Goal: Task Accomplishment & Management: Use online tool/utility

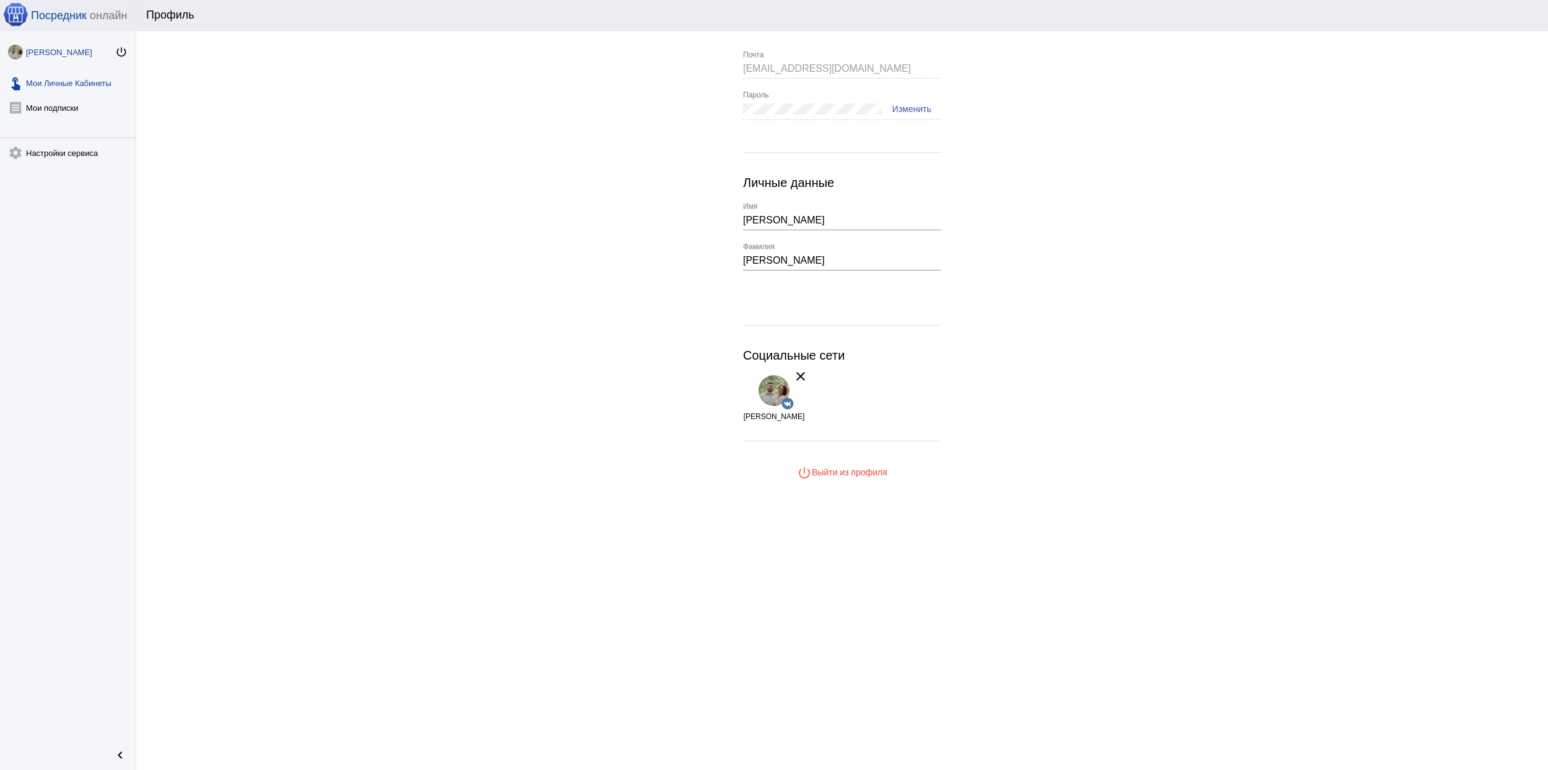
click at [70, 80] on link "touch_app Мои Личные Кабинеты" at bounding box center [68, 80] width 136 height 25
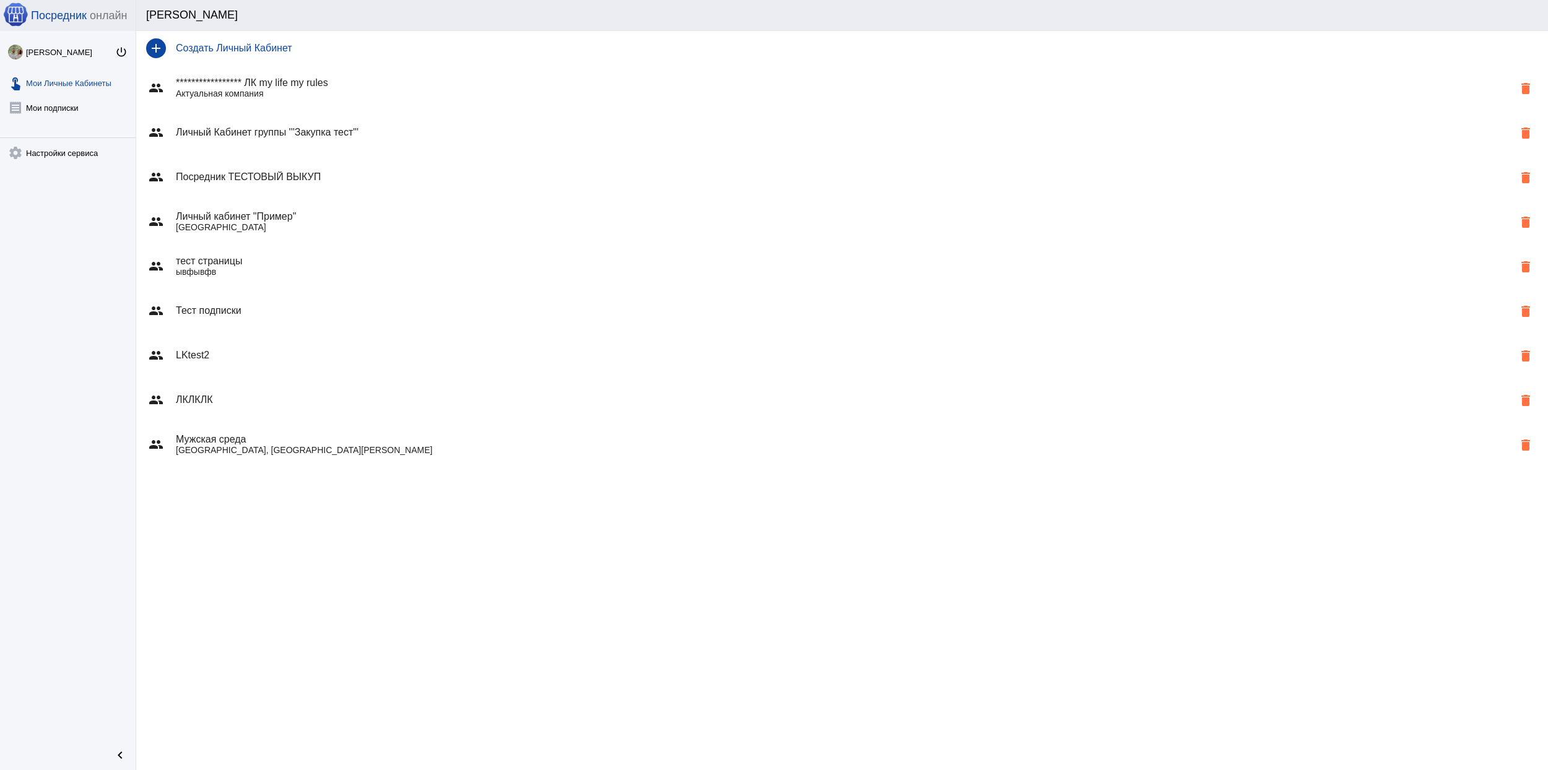
click at [328, 228] on p "[GEOGRAPHIC_DATA]" at bounding box center [844, 227] width 1337 height 10
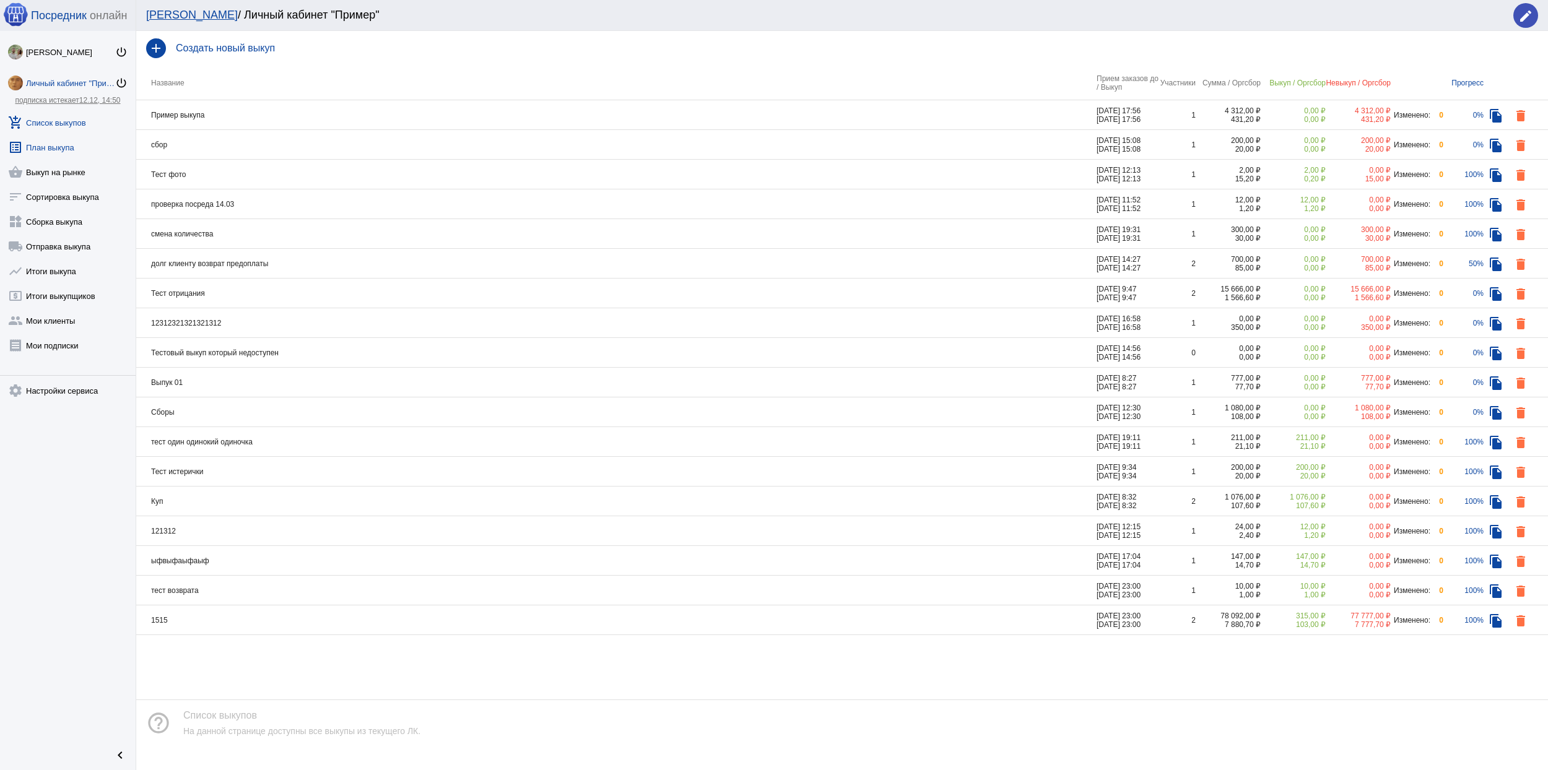
click at [84, 149] on link "list_alt План выкупа" at bounding box center [68, 145] width 136 height 25
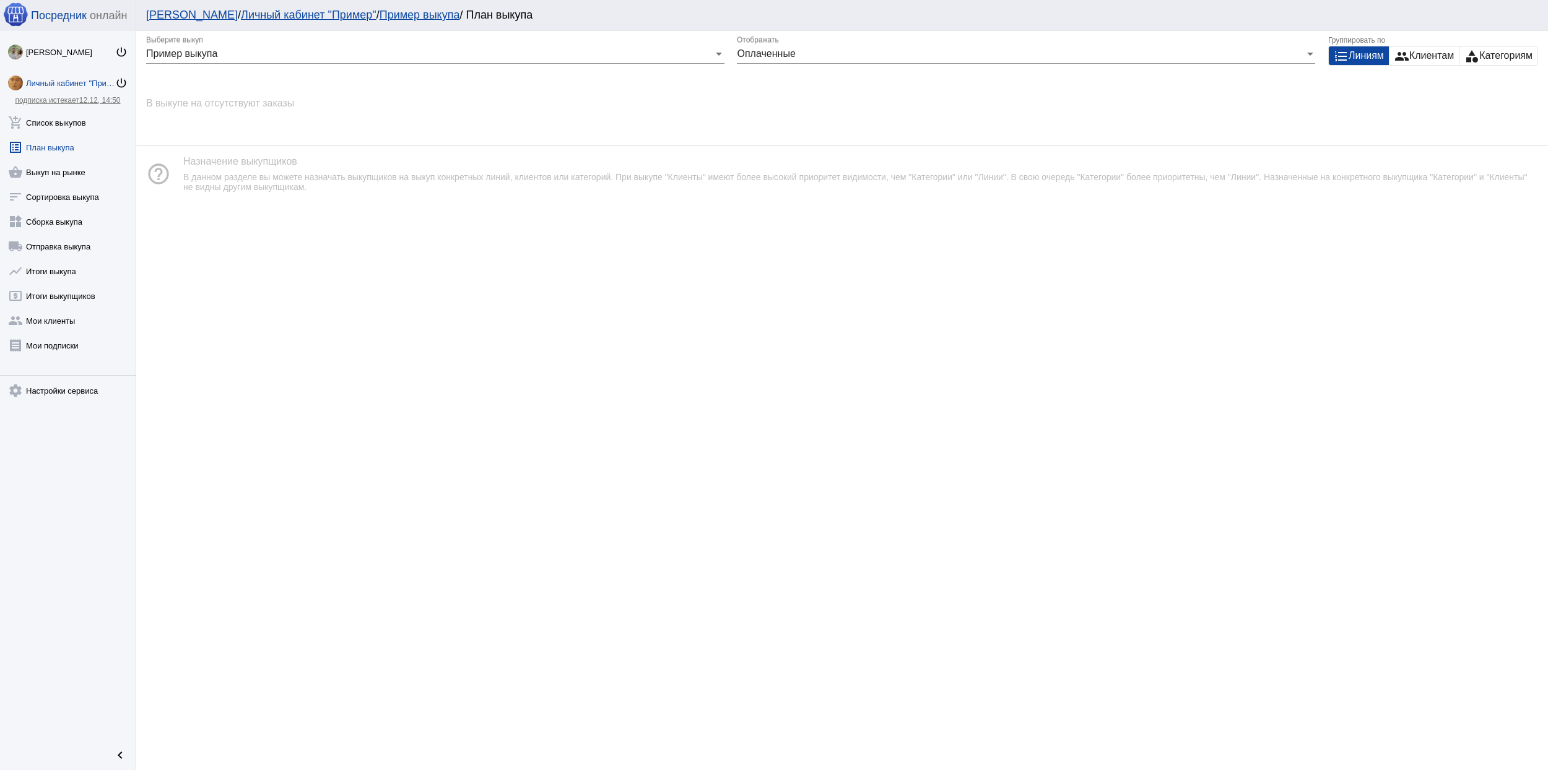
click at [687, 53] on div "Пример выкупа" at bounding box center [429, 53] width 567 height 11
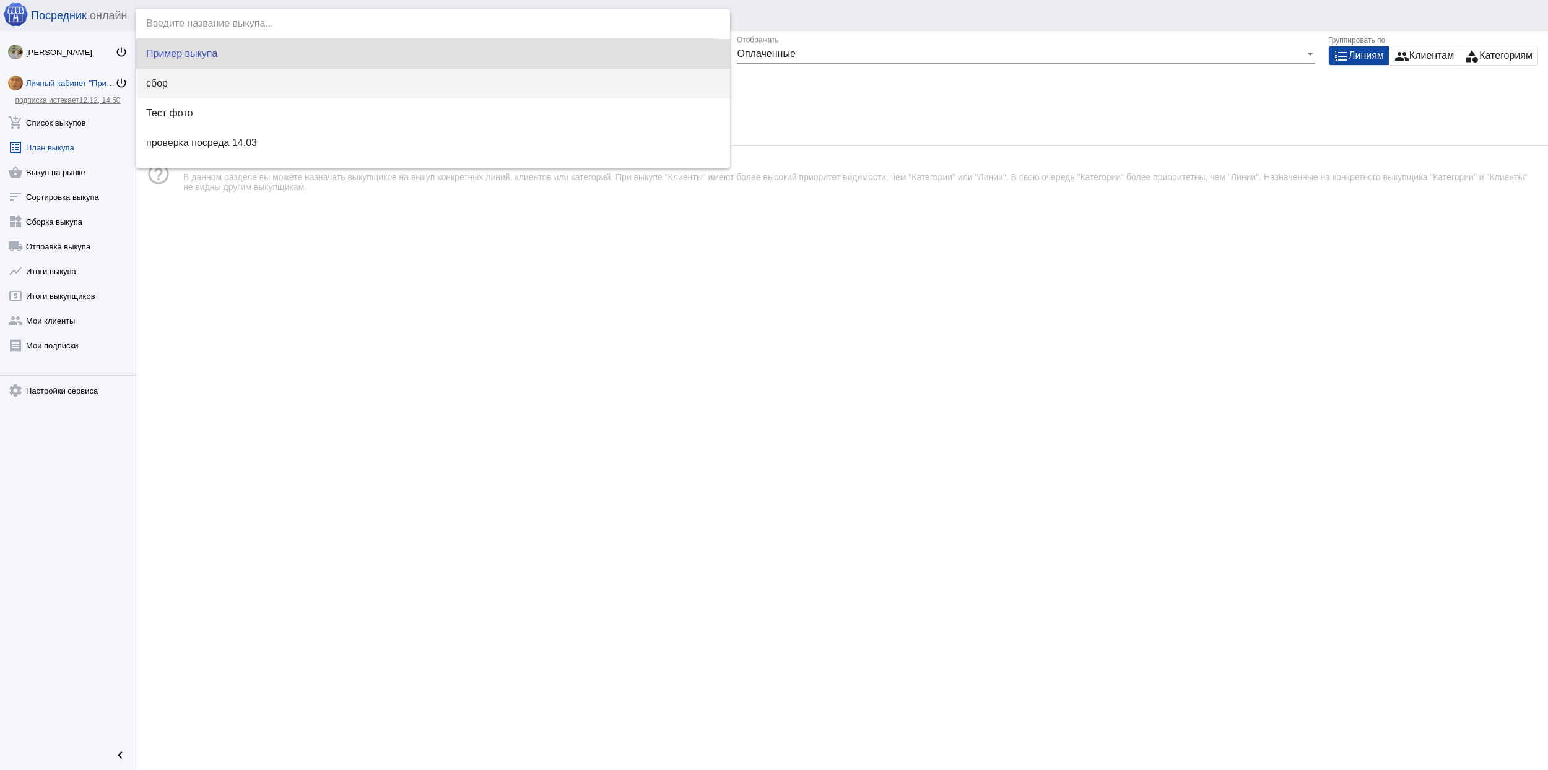
click at [344, 88] on span "сбор" at bounding box center [433, 84] width 574 height 30
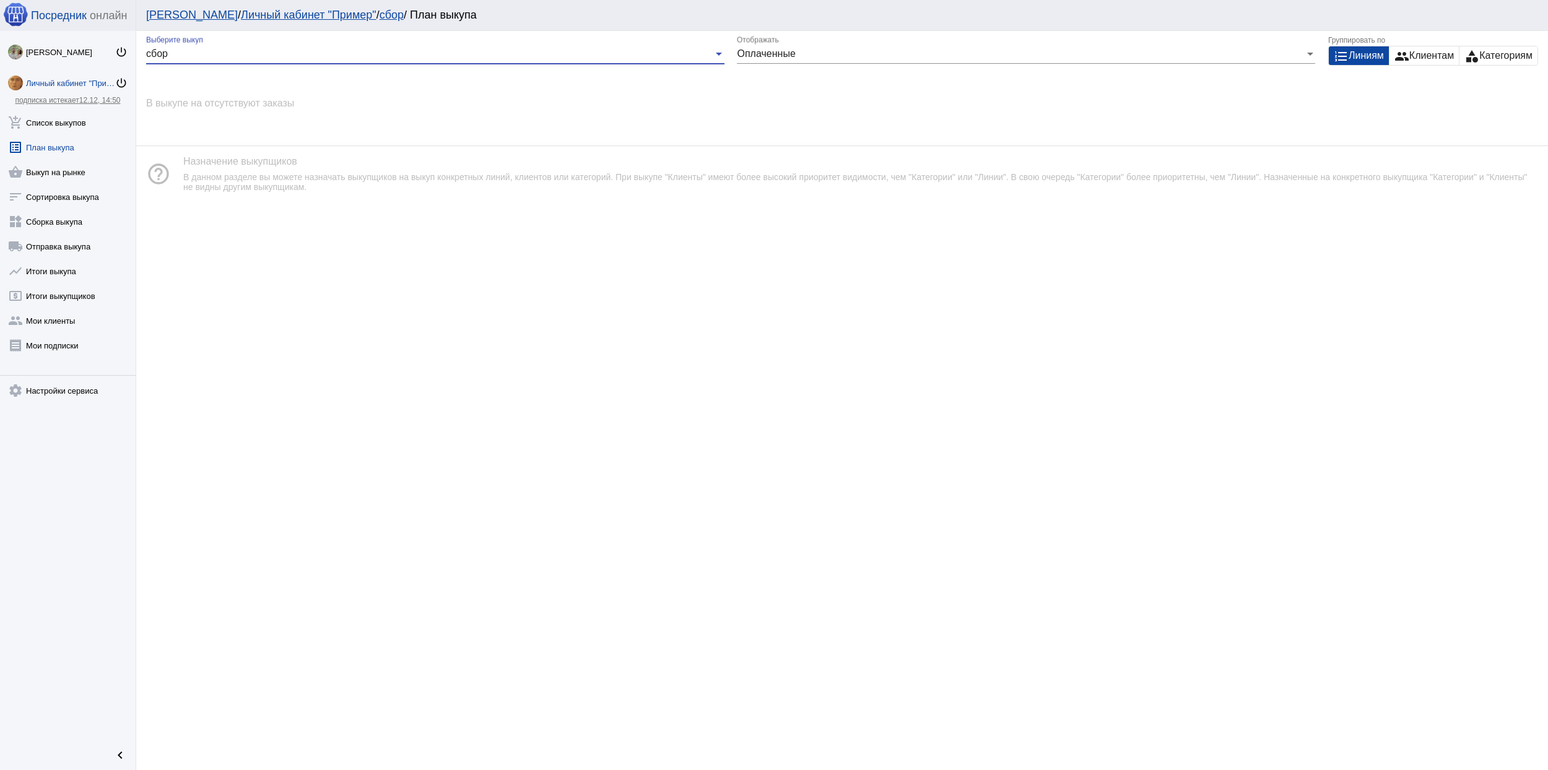
click at [692, 52] on div "сбор" at bounding box center [429, 53] width 567 height 11
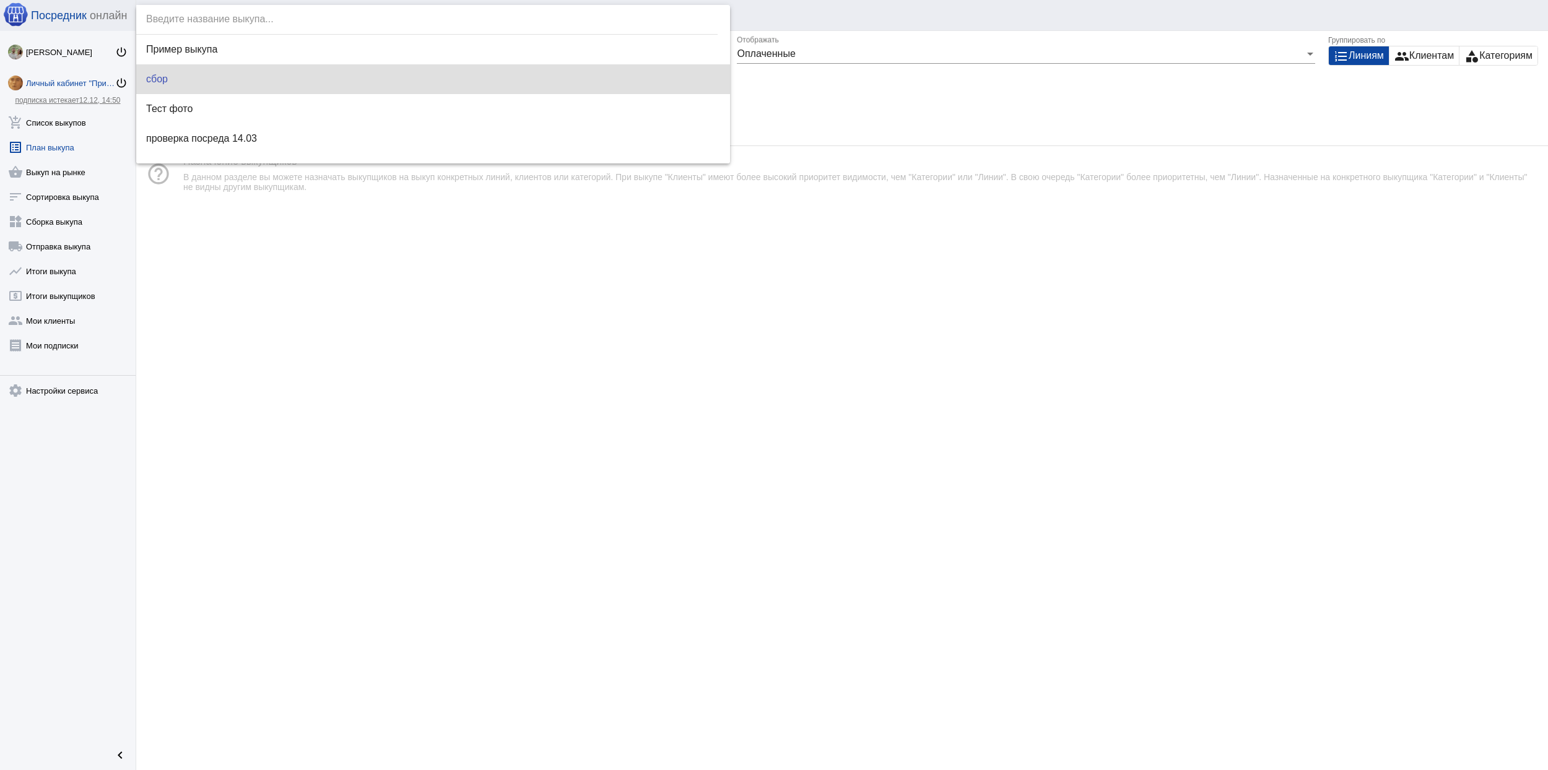
scroll to position [25, 0]
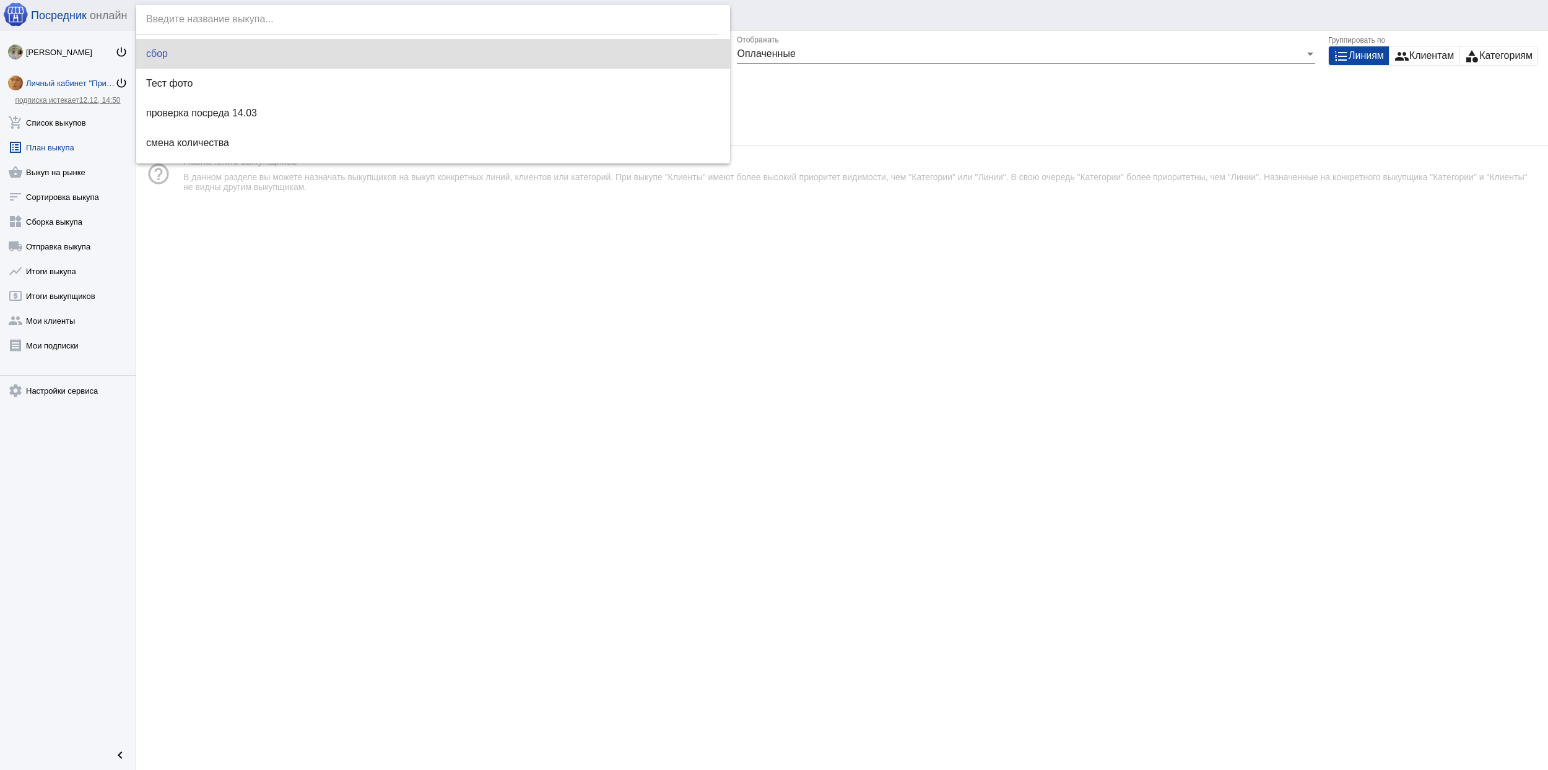
click at [890, 52] on div at bounding box center [774, 385] width 1548 height 770
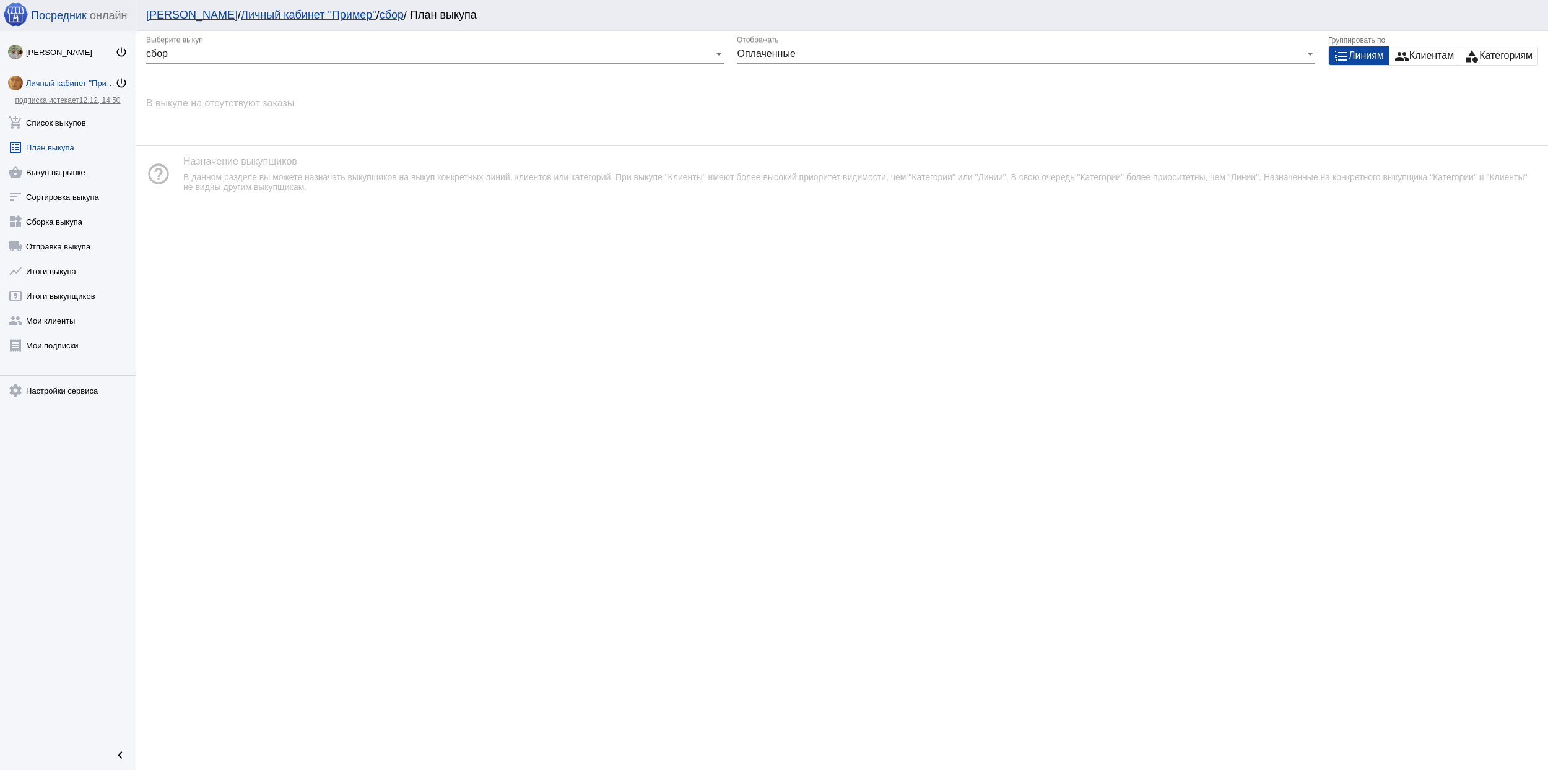
click at [848, 55] on div "Оплаченные" at bounding box center [1020, 53] width 567 height 11
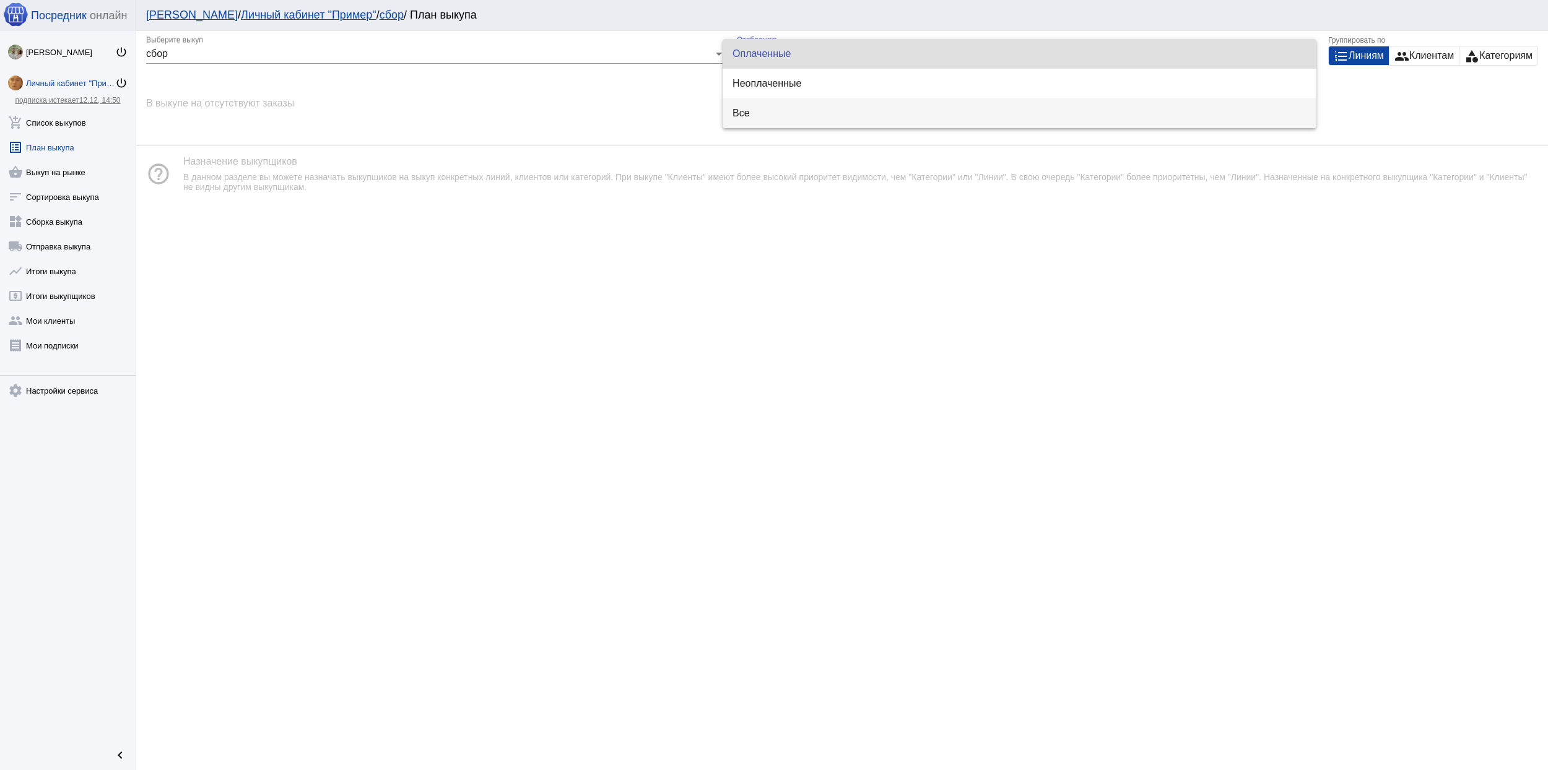
click at [781, 114] on span "Все" at bounding box center [1019, 113] width 574 height 30
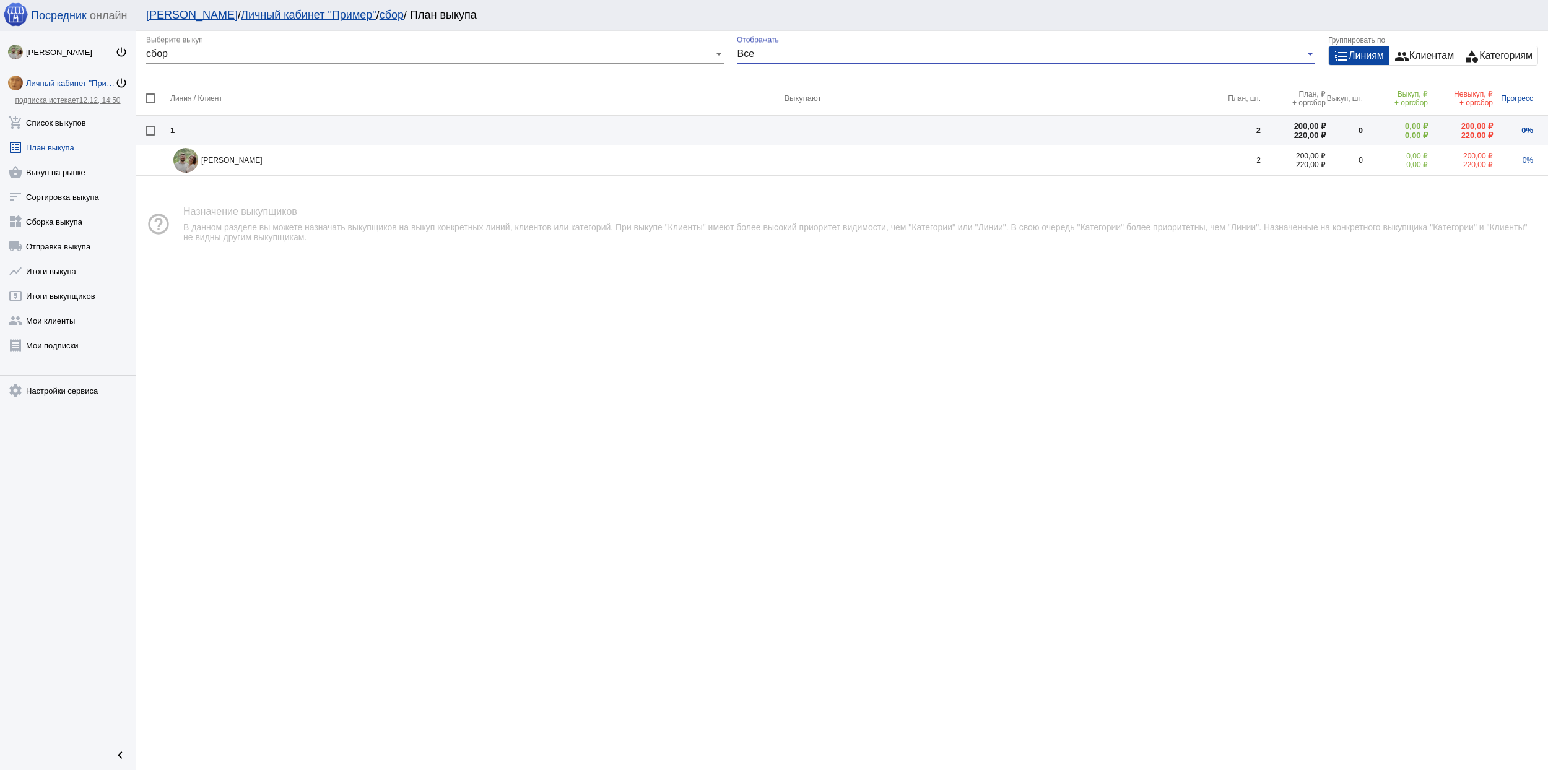
click at [492, 63] on div "сбор Выберите выкуп" at bounding box center [435, 50] width 578 height 28
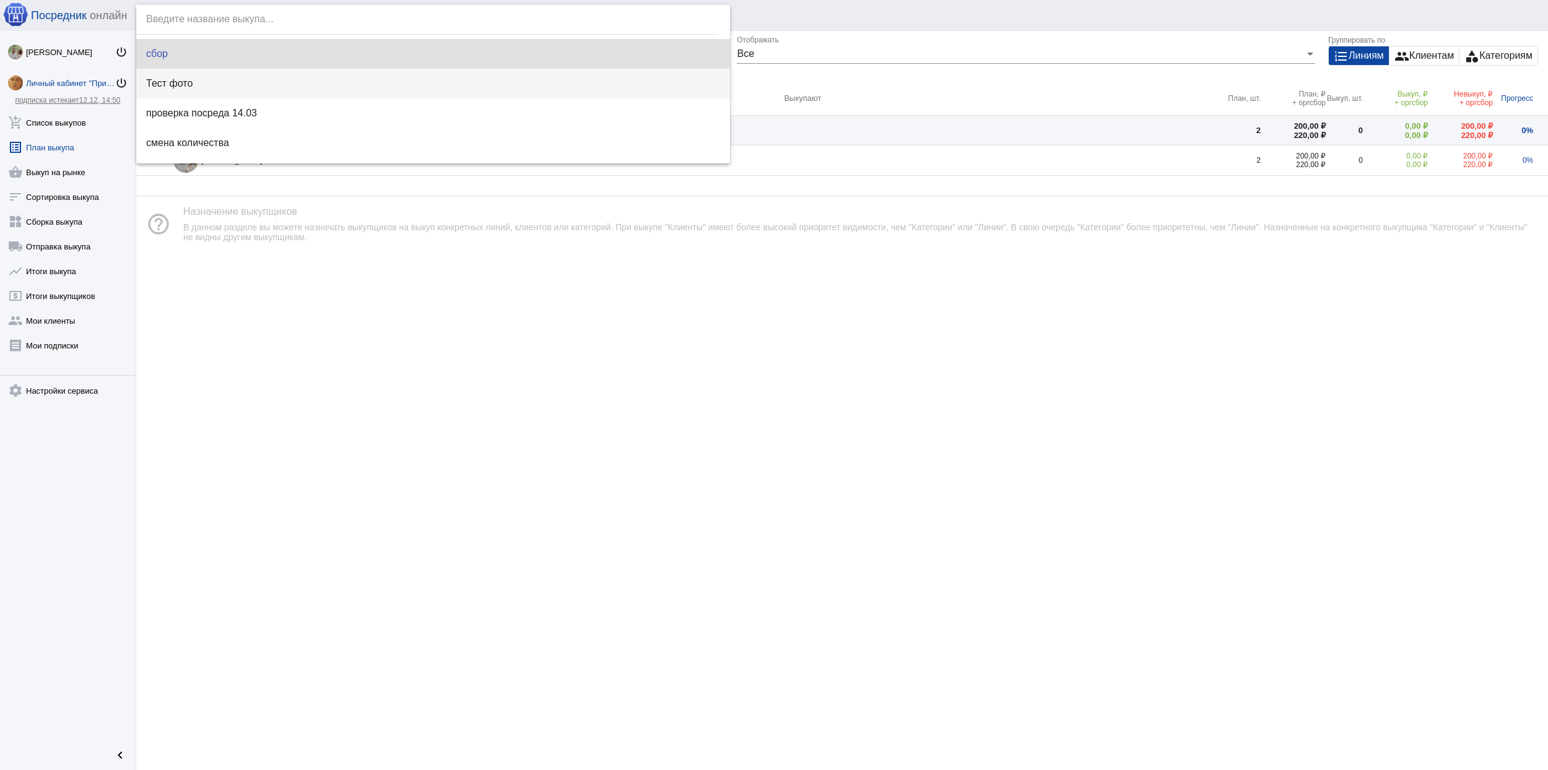
scroll to position [0, 0]
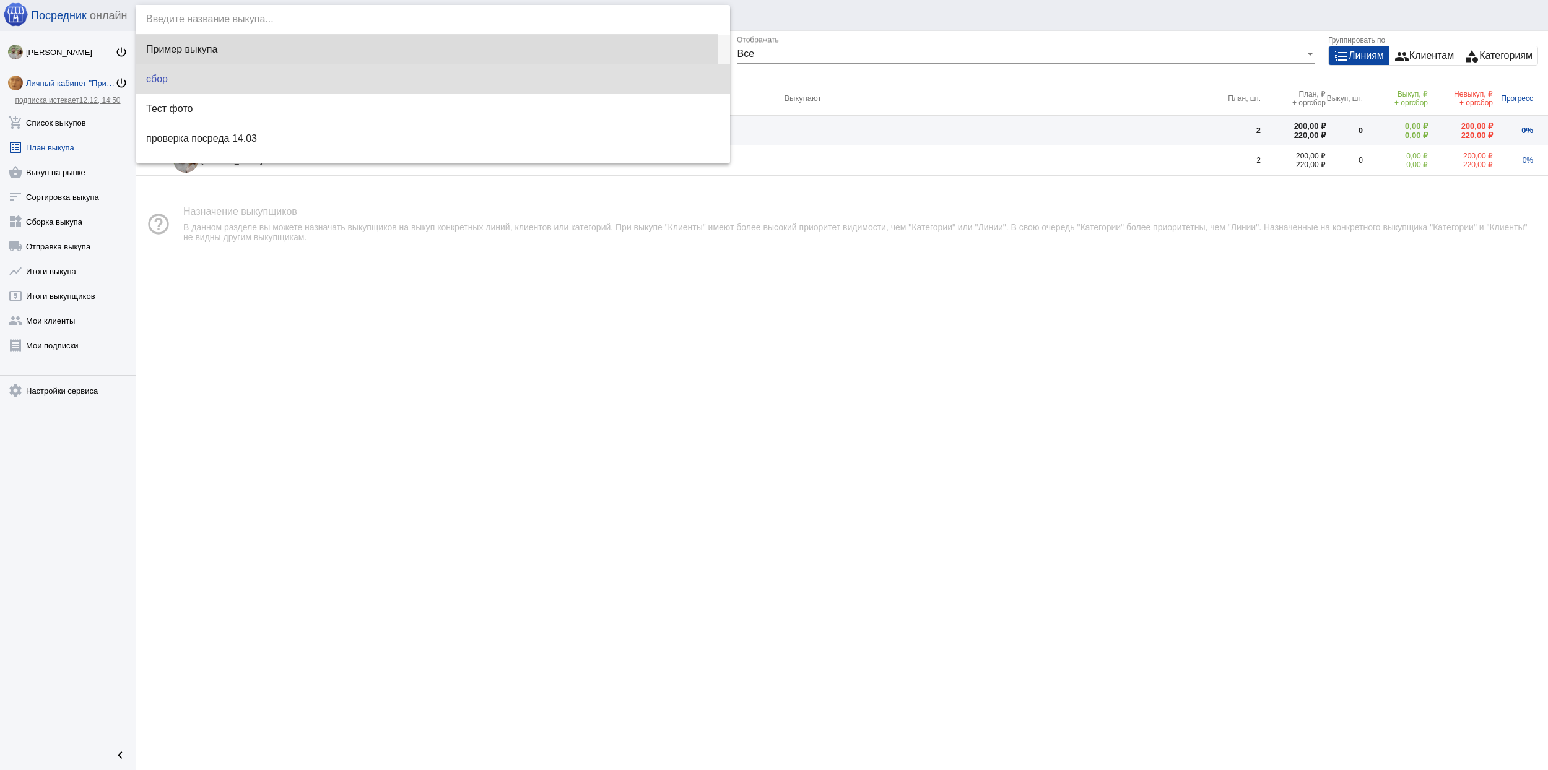
click at [248, 54] on span "Пример выкупа" at bounding box center [433, 50] width 574 height 30
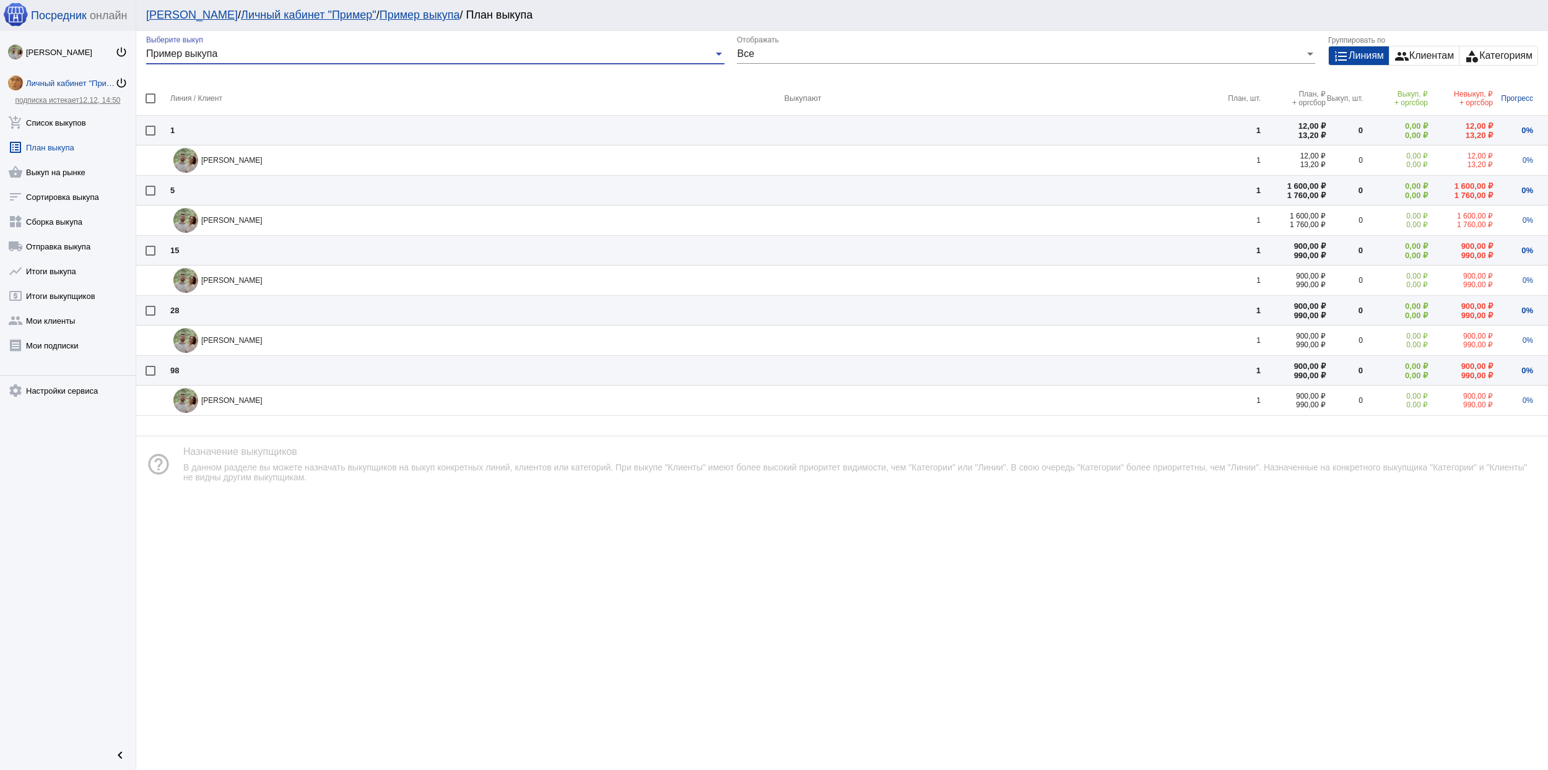
click at [152, 131] on div at bounding box center [151, 131] width 10 height 10
click at [150, 136] on input "checkbox" at bounding box center [150, 136] width 1 height 1
checkbox input "true"
click at [669, 718] on div "shopping_basket Назначить выкупщика" at bounding box center [774, 748] width 337 height 35
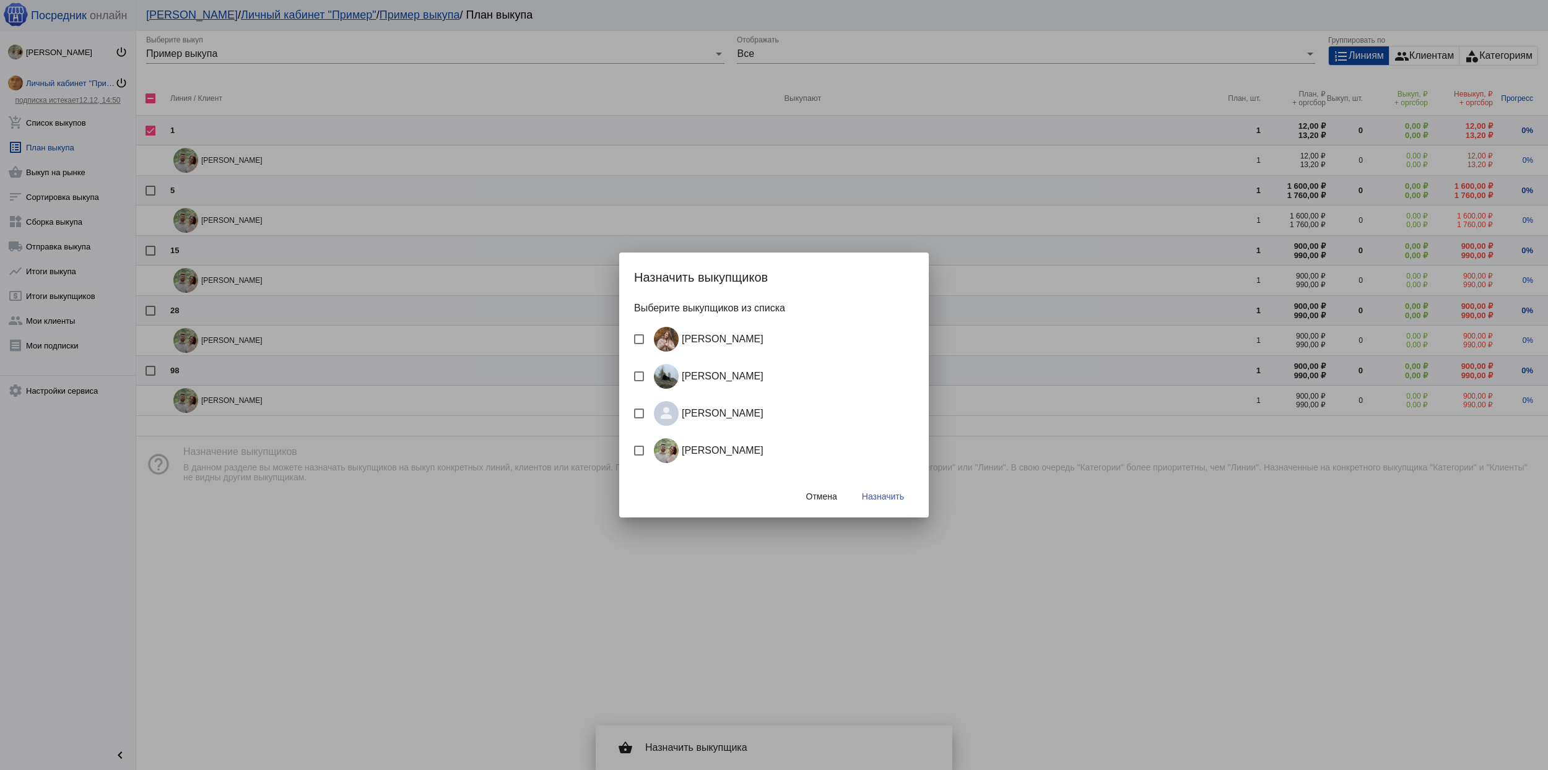
click at [640, 409] on div at bounding box center [639, 414] width 10 height 10
click at [639, 419] on input "[PERSON_NAME]" at bounding box center [638, 419] width 1 height 1
checkbox input "true"
click at [635, 342] on div at bounding box center [639, 339] width 10 height 10
click at [638, 344] on input "[PERSON_NAME]" at bounding box center [638, 344] width 1 height 1
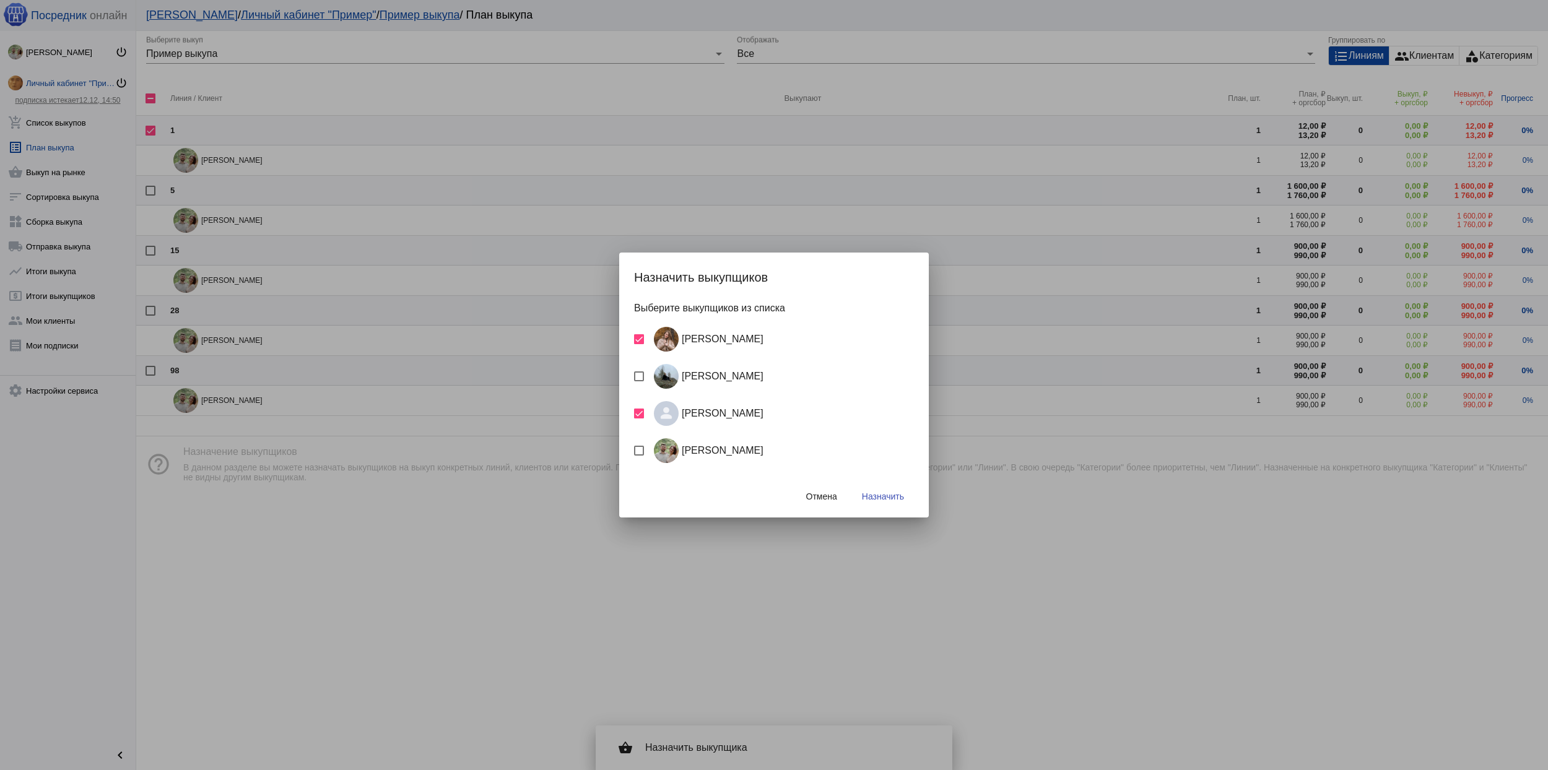
click at [637, 342] on div at bounding box center [639, 339] width 10 height 10
click at [638, 344] on input "[PERSON_NAME]" at bounding box center [638, 344] width 1 height 1
checkbox input "false"
click at [638, 375] on div at bounding box center [639, 377] width 10 height 10
click at [638, 381] on input "[PERSON_NAME]" at bounding box center [638, 381] width 1 height 1
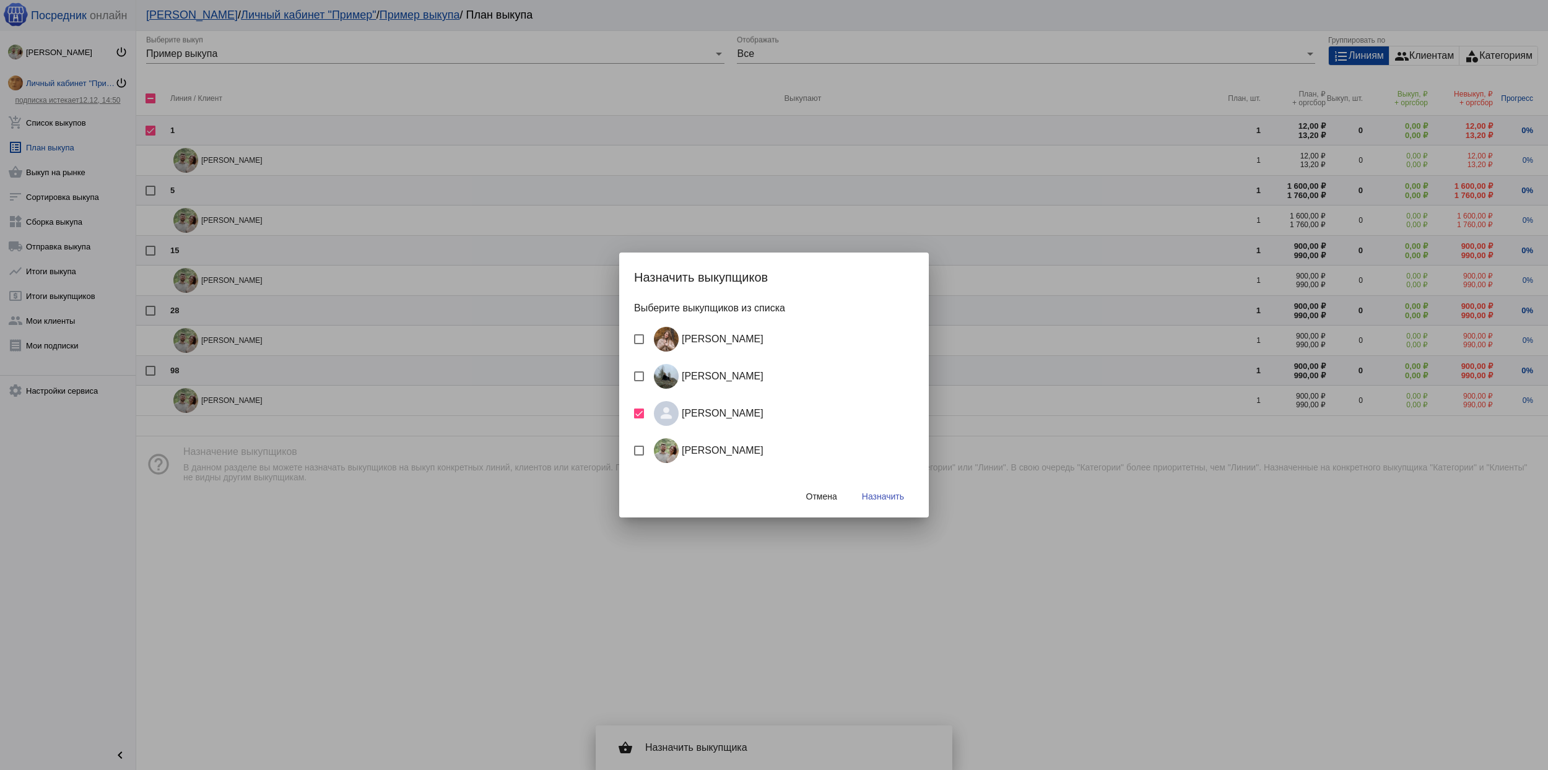
checkbox input "true"
click at [889, 492] on span "Назначить" at bounding box center [883, 497] width 42 height 10
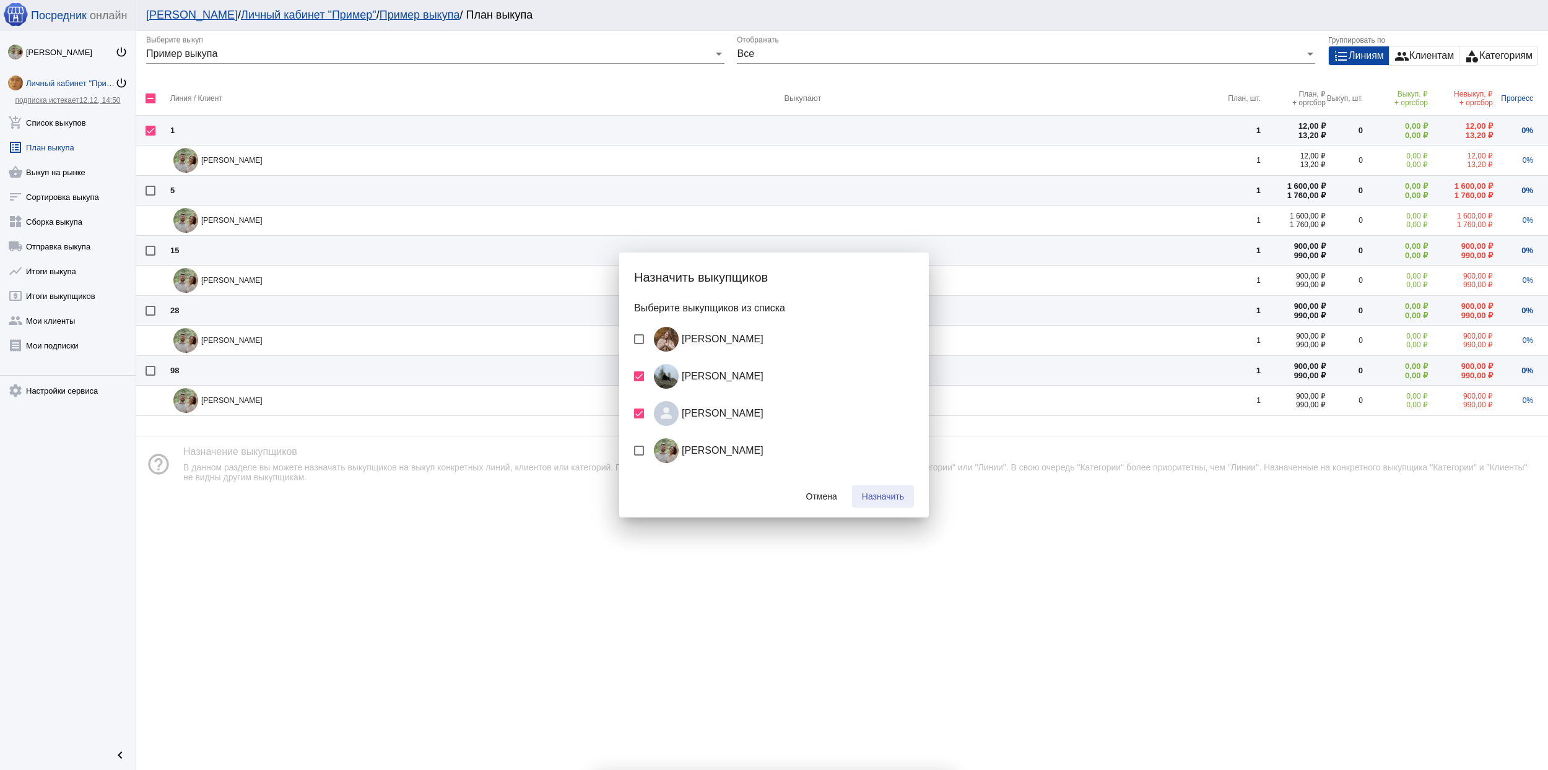
checkbox input "false"
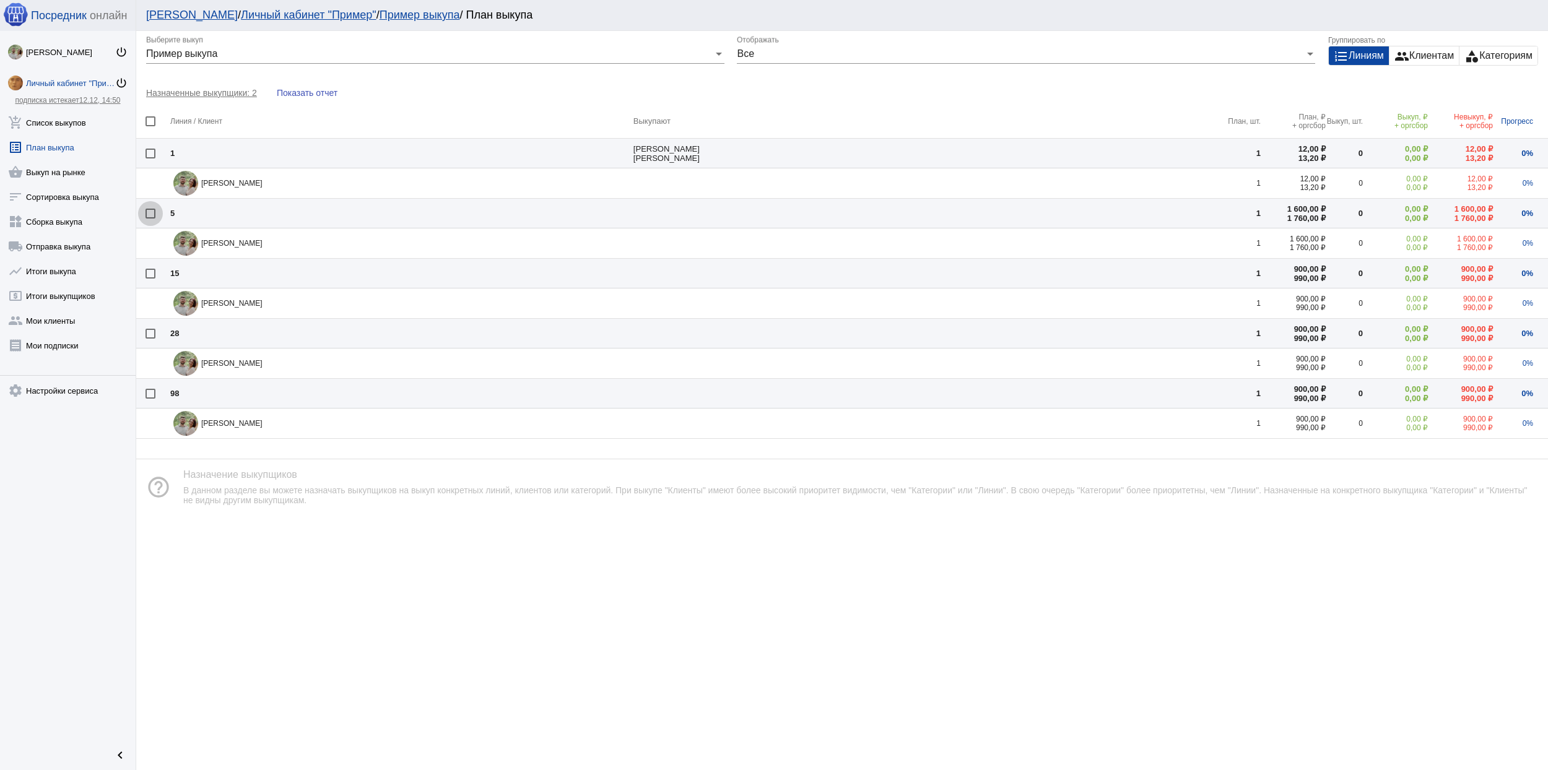
click at [152, 213] on div at bounding box center [151, 214] width 10 height 10
click at [150, 219] on input "checkbox" at bounding box center [150, 219] width 1 height 1
click at [152, 214] on div at bounding box center [151, 214] width 10 height 10
click at [150, 219] on input "checkbox" at bounding box center [150, 219] width 1 height 1
checkbox input "false"
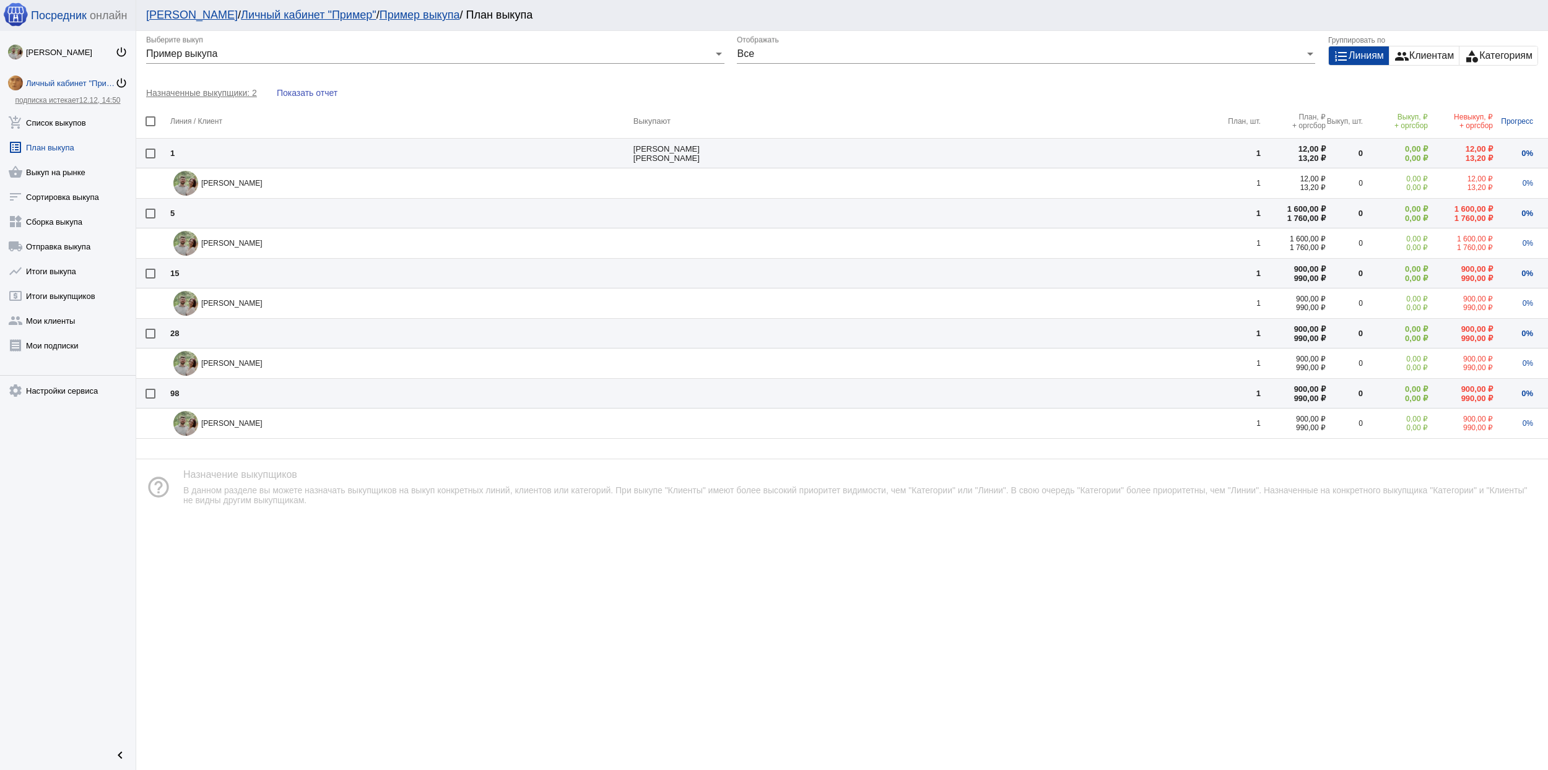
click at [151, 117] on div at bounding box center [151, 121] width 10 height 10
click at [150, 126] on input "checkbox" at bounding box center [150, 126] width 1 height 1
checkbox input "true"
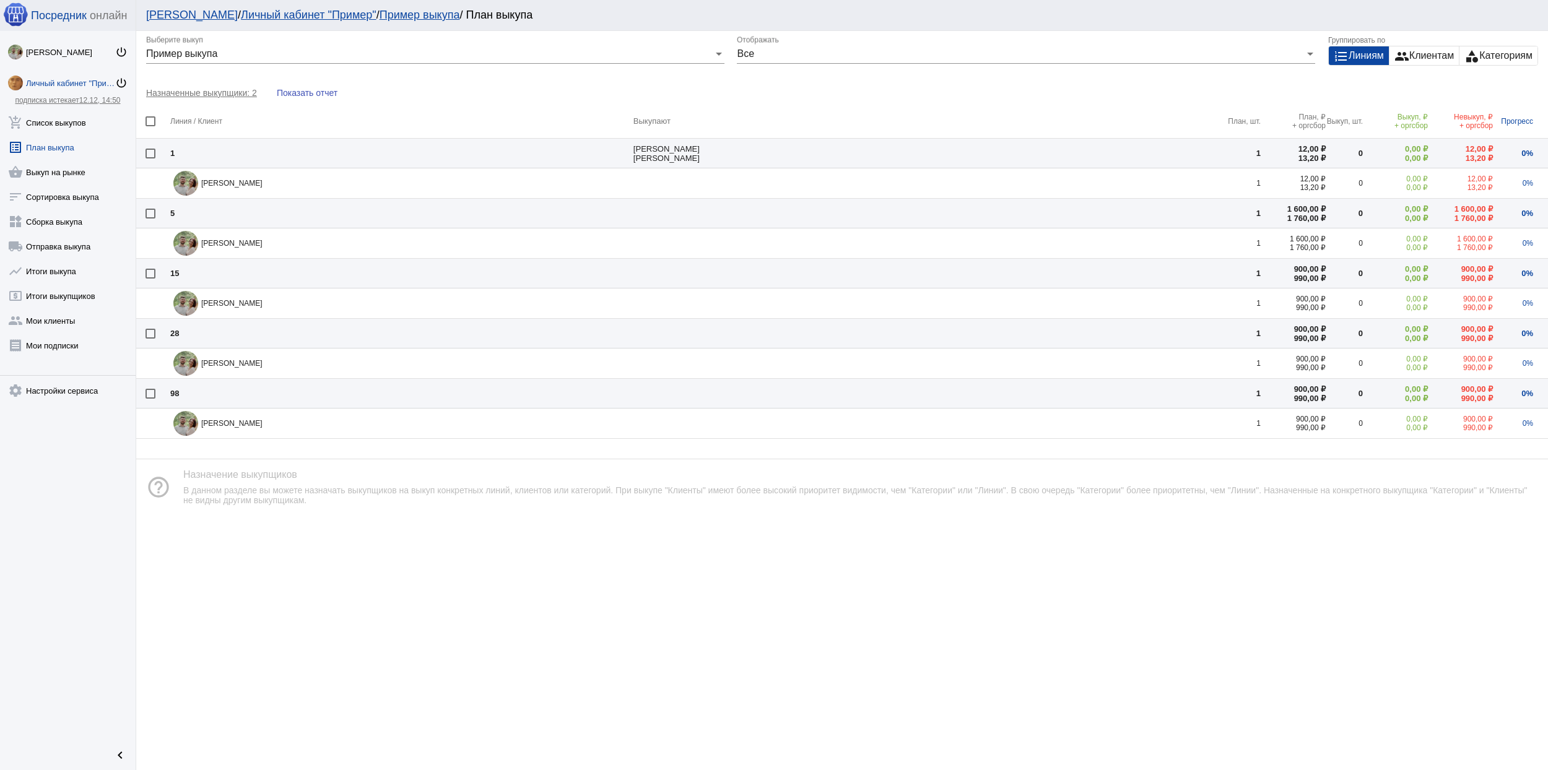
checkbox input "true"
click at [689, 718] on span "Назначить выкупщика" at bounding box center [788, 748] width 287 height 12
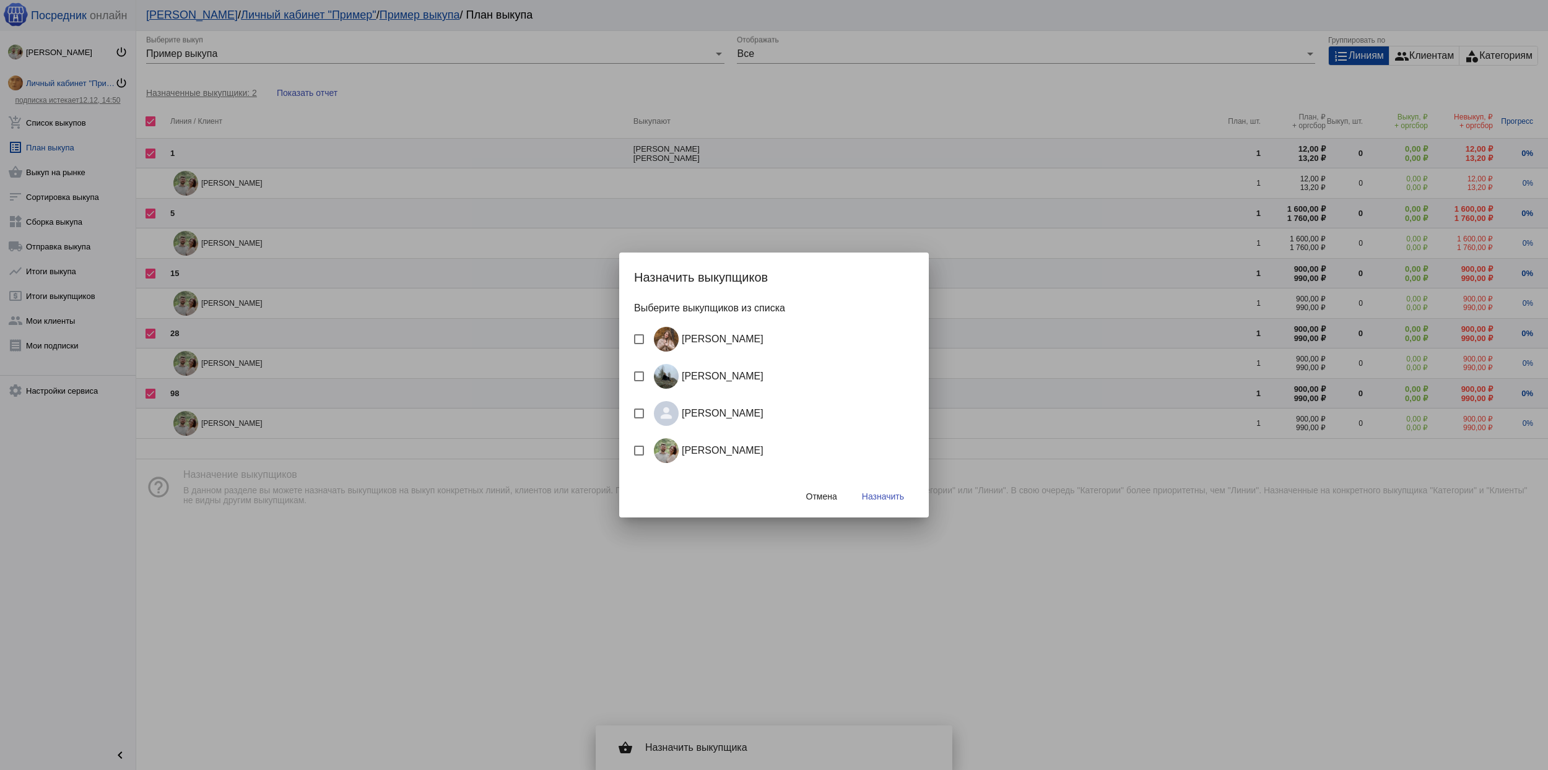
click at [638, 362] on mat-checkbox "[PERSON_NAME]" at bounding box center [774, 345] width 280 height 37
click at [634, 369] on label "[PERSON_NAME]" at bounding box center [698, 376] width 129 height 25
click at [638, 381] on input "[PERSON_NAME]" at bounding box center [638, 381] width 1 height 1
checkbox input "true"
click at [637, 336] on div at bounding box center [639, 339] width 10 height 10
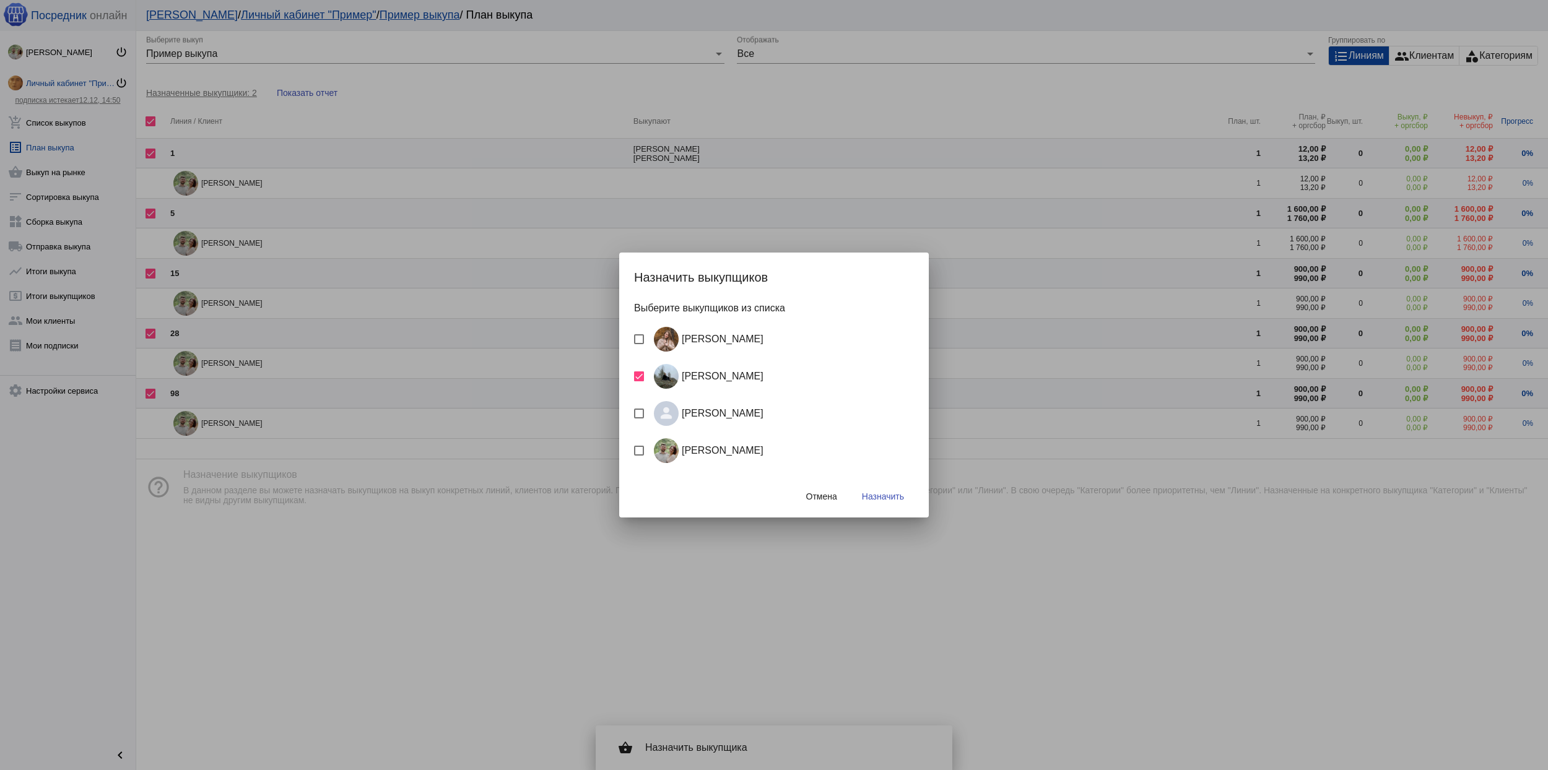
click at [638, 344] on input "[PERSON_NAME]" at bounding box center [638, 344] width 1 height 1
checkbox input "true"
click at [635, 410] on div at bounding box center [639, 414] width 10 height 10
click at [638, 419] on input "[PERSON_NAME]" at bounding box center [638, 419] width 1 height 1
click at [639, 412] on div at bounding box center [639, 414] width 10 height 10
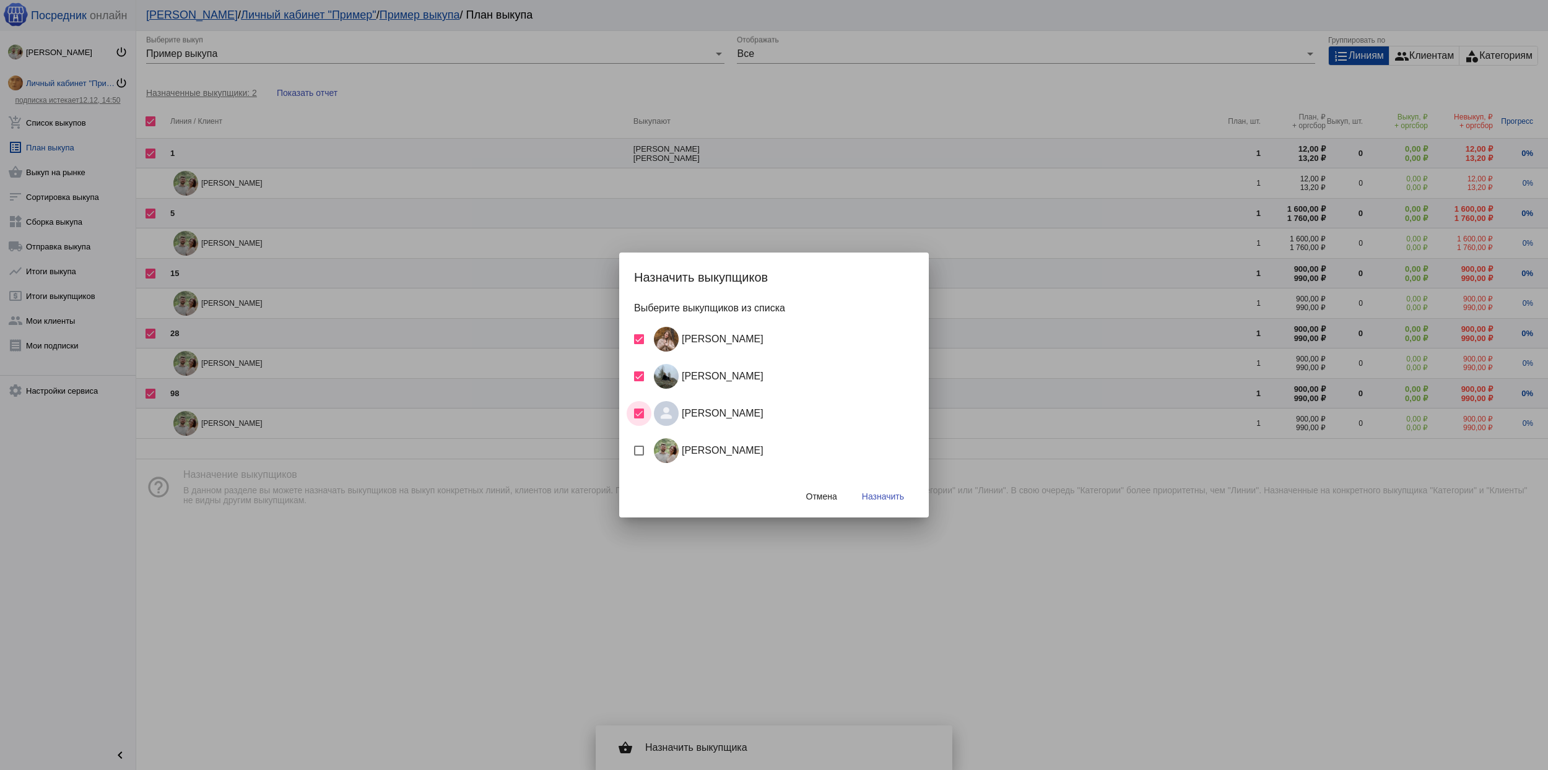
click at [639, 419] on input "[PERSON_NAME]" at bounding box center [638, 419] width 1 height 1
checkbox input "false"
click at [638, 373] on div at bounding box center [639, 377] width 10 height 10
click at [638, 381] on input "[PERSON_NAME]" at bounding box center [638, 381] width 1 height 1
checkbox input "false"
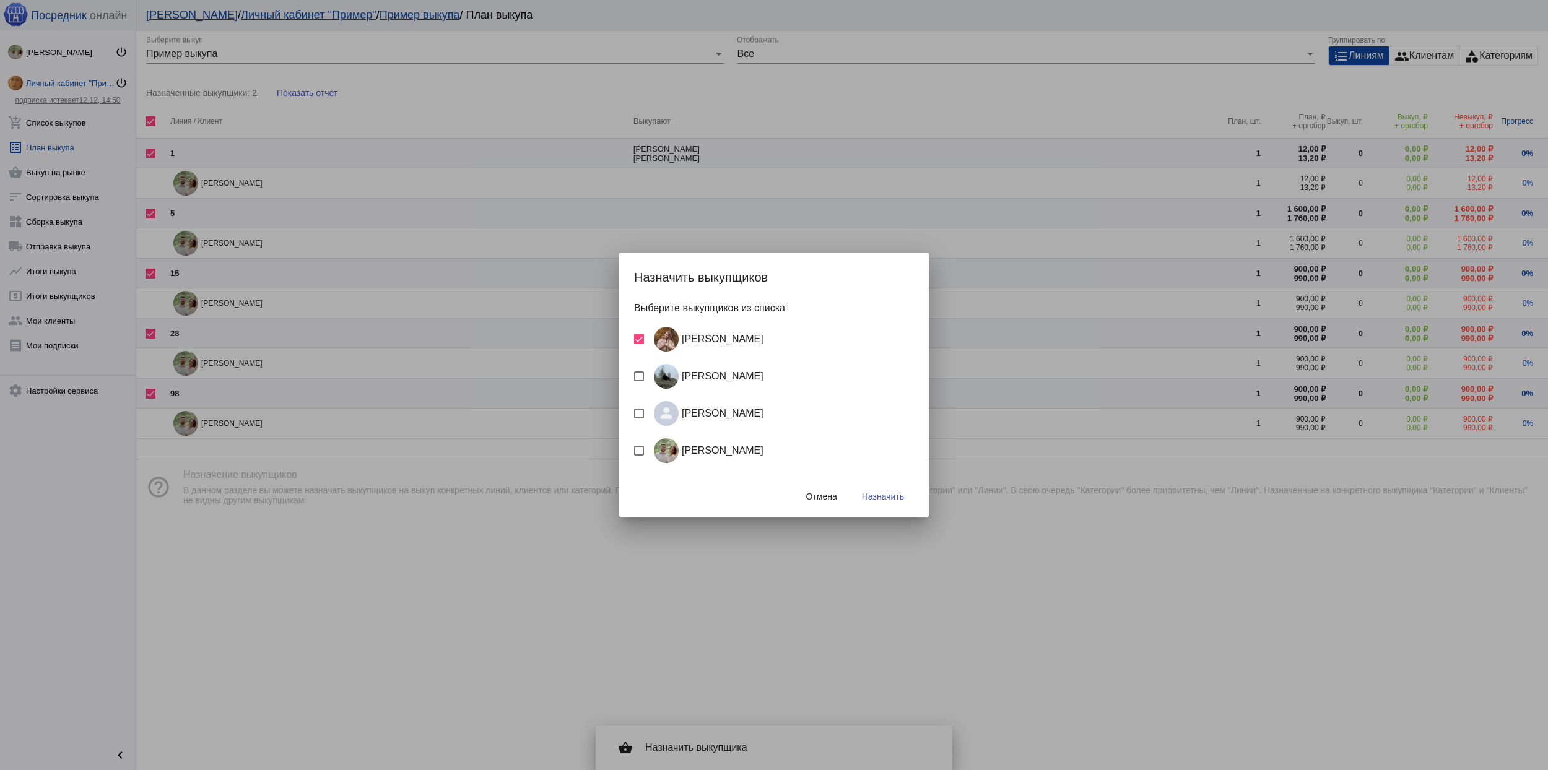
click at [640, 422] on label "[PERSON_NAME]" at bounding box center [698, 413] width 129 height 25
click at [639, 419] on input "[PERSON_NAME]" at bounding box center [638, 419] width 1 height 1
checkbox input "true"
click at [640, 375] on div at bounding box center [639, 377] width 10 height 10
click at [639, 381] on input "[PERSON_NAME]" at bounding box center [638, 381] width 1 height 1
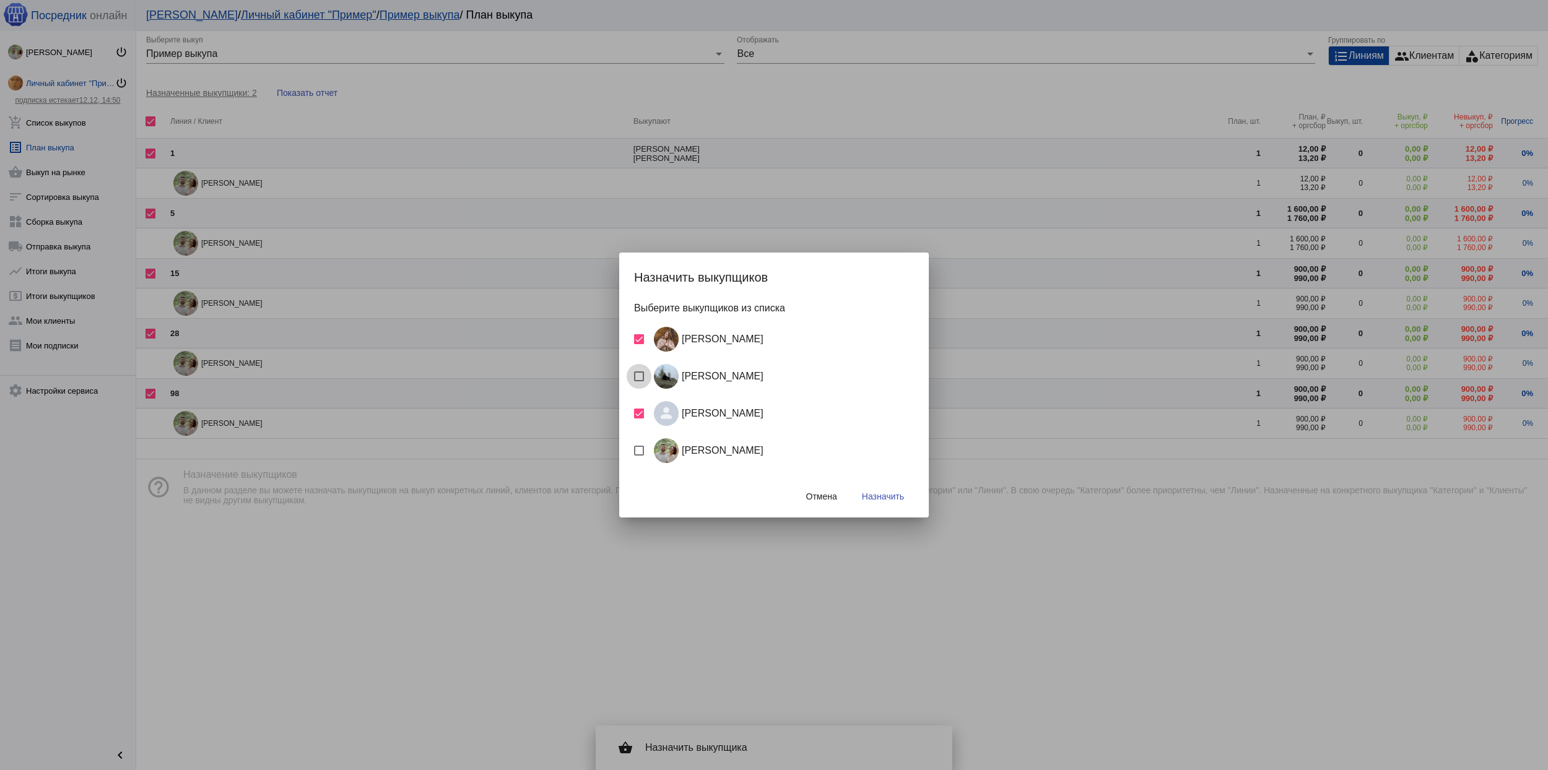
checkbox input "true"
click at [637, 334] on div at bounding box center [639, 339] width 10 height 10
click at [638, 344] on input "[PERSON_NAME]" at bounding box center [638, 344] width 1 height 1
checkbox input "false"
click at [890, 498] on span "Назначить" at bounding box center [883, 497] width 42 height 10
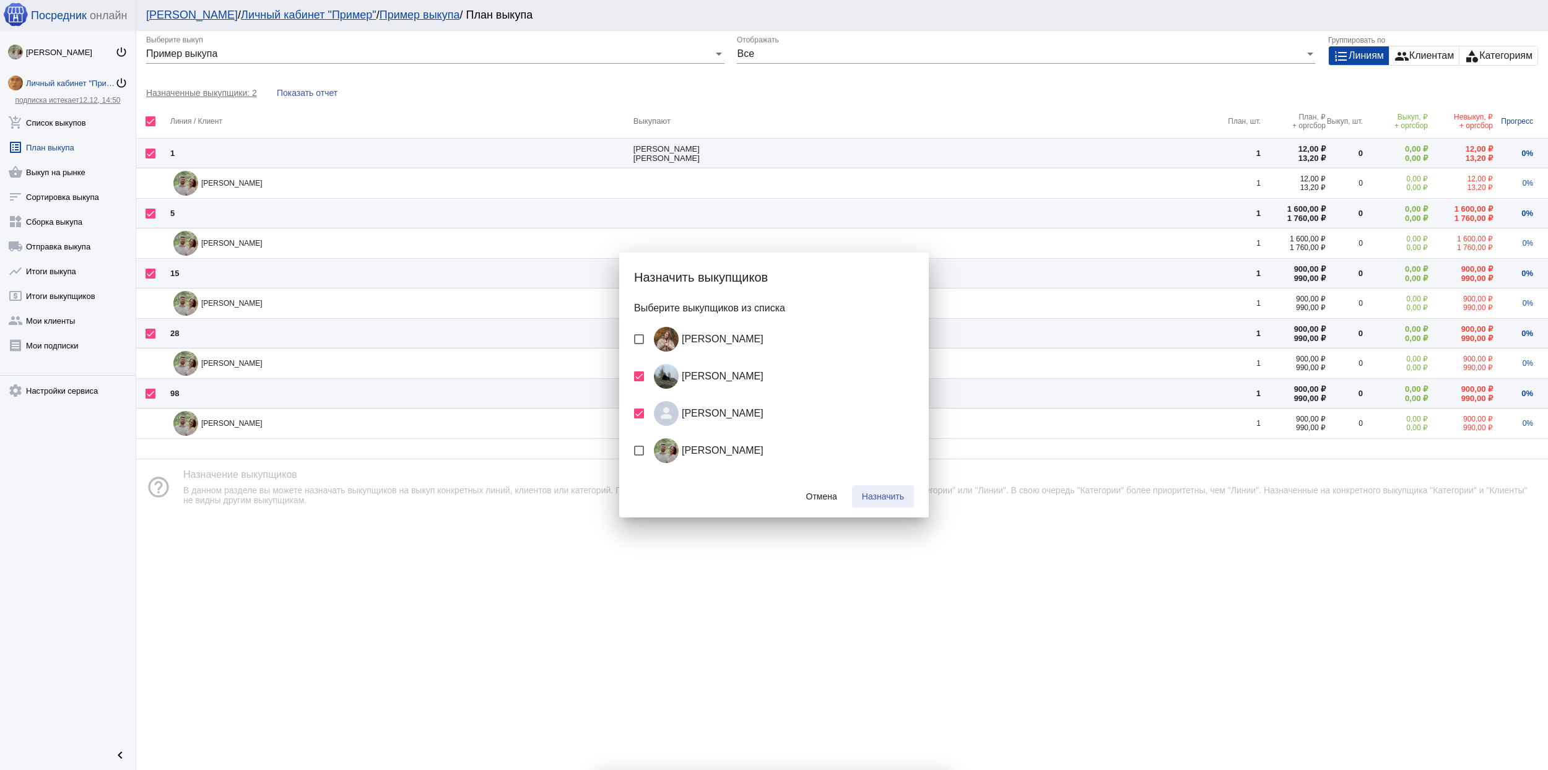
checkbox input "false"
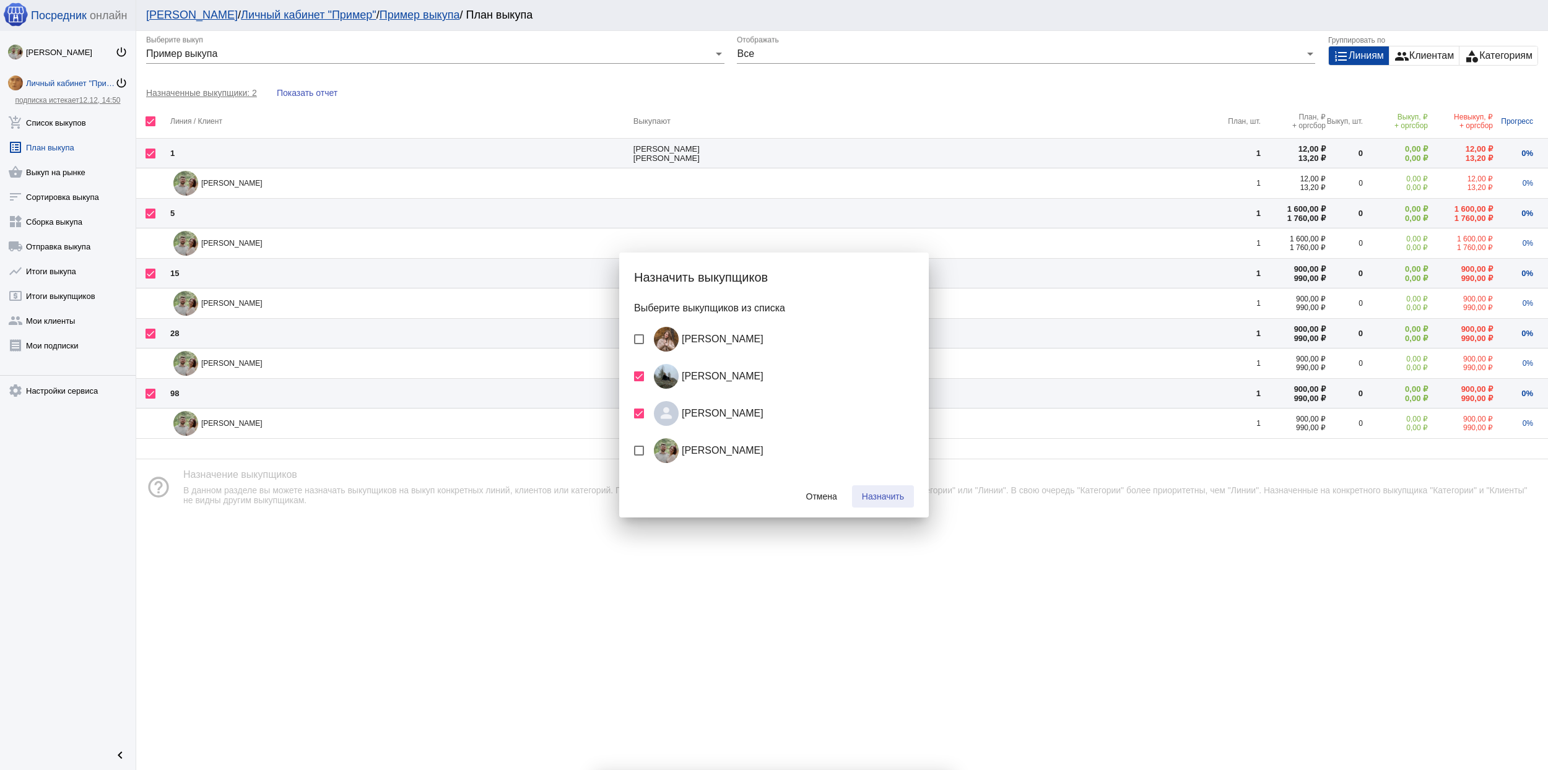
checkbox input "false"
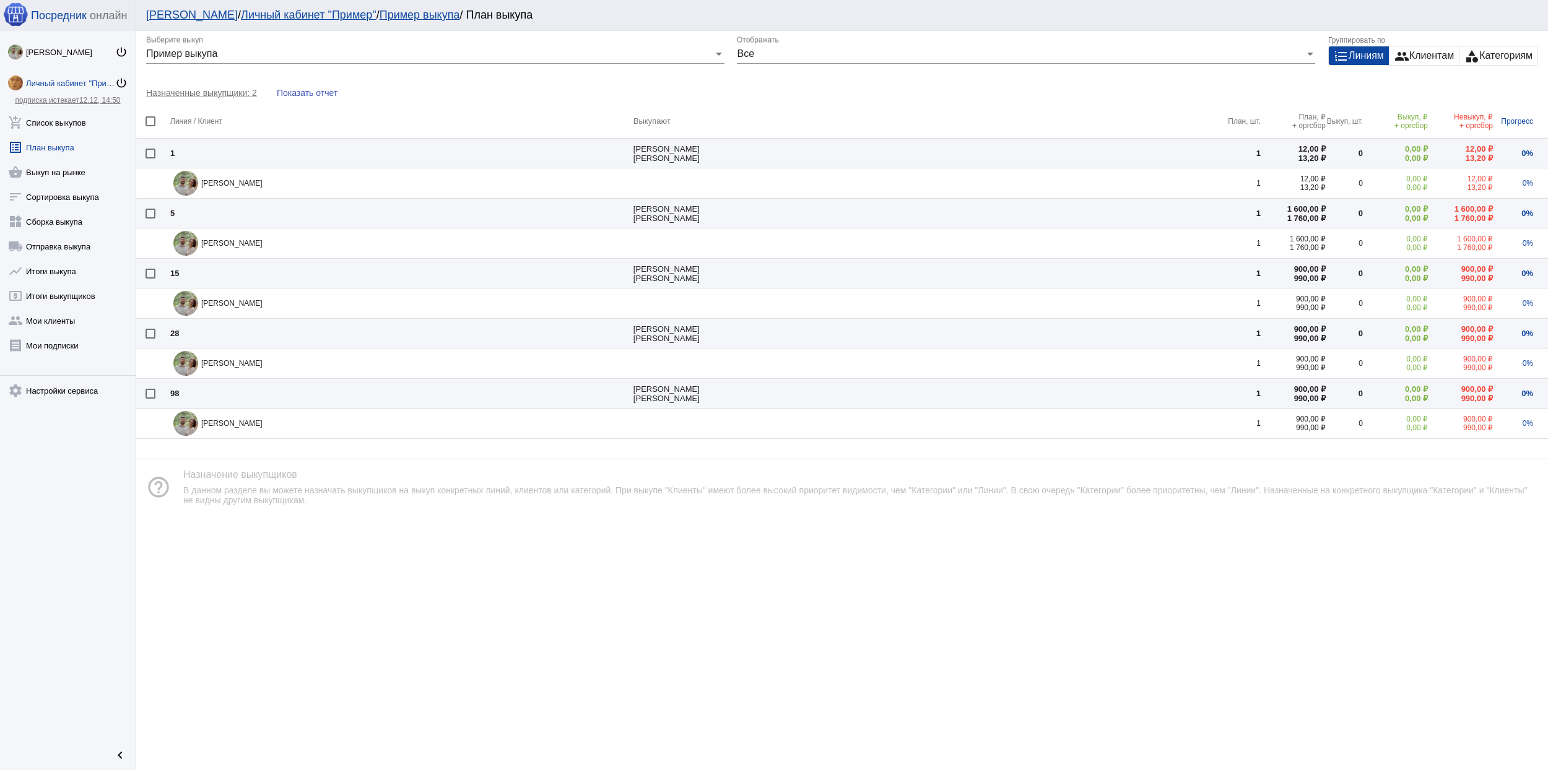
click at [202, 90] on span "Назначенные выкупщики: 2" at bounding box center [206, 93] width 121 height 10
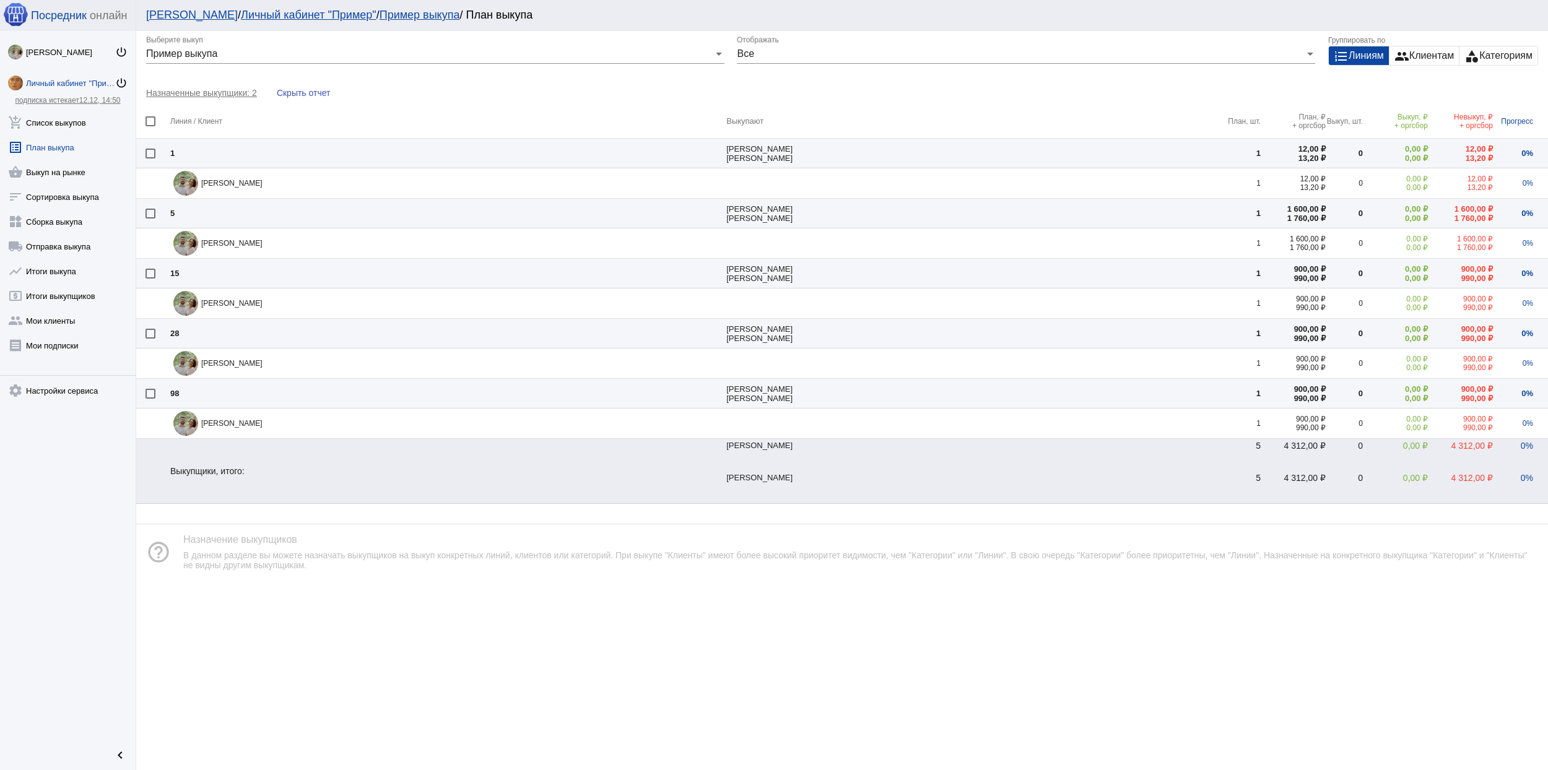
click at [202, 90] on span "Назначенные выкупщики: 2" at bounding box center [206, 93] width 121 height 10
